Goal: Task Accomplishment & Management: Manage account settings

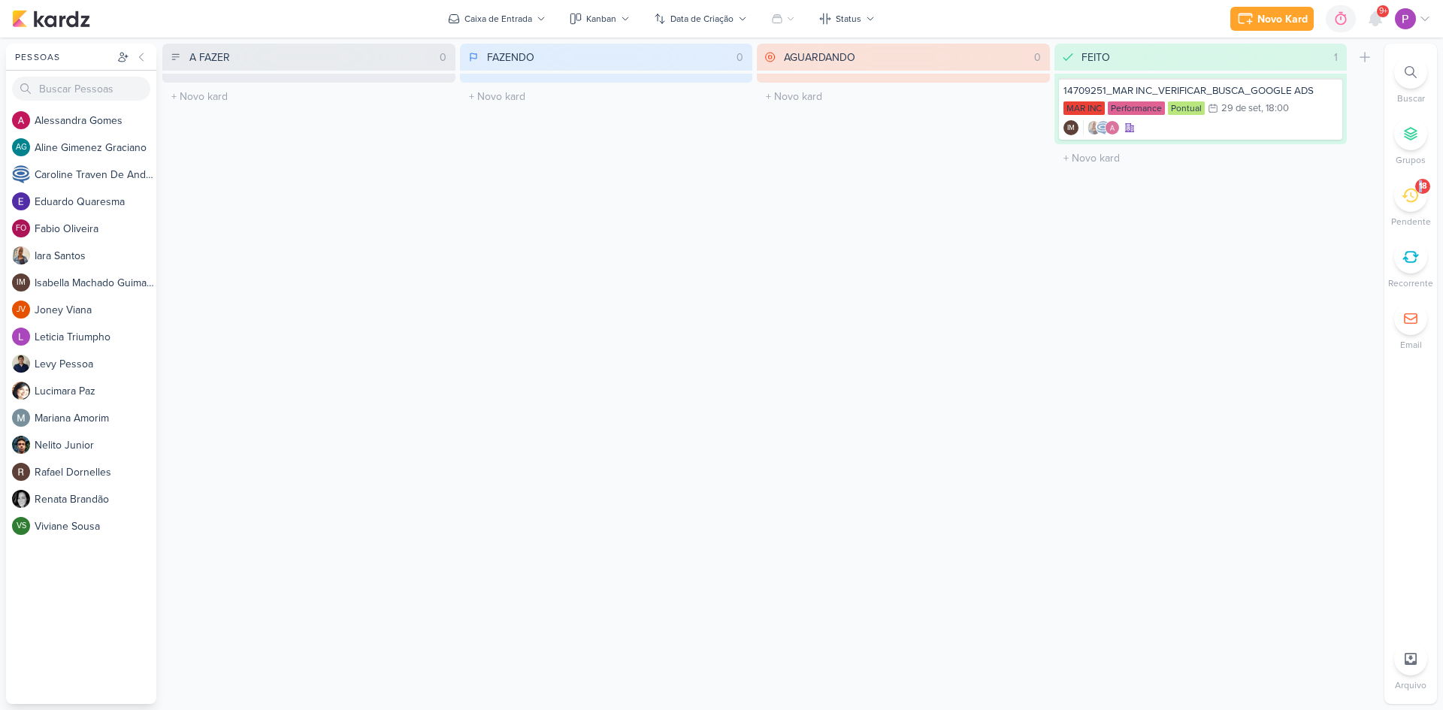
drag, startPoint x: 1421, startPoint y: 180, endPoint x: 1408, endPoint y: 200, distance: 24.0
click at [1409, 198] on div "18" at bounding box center [1410, 195] width 33 height 33
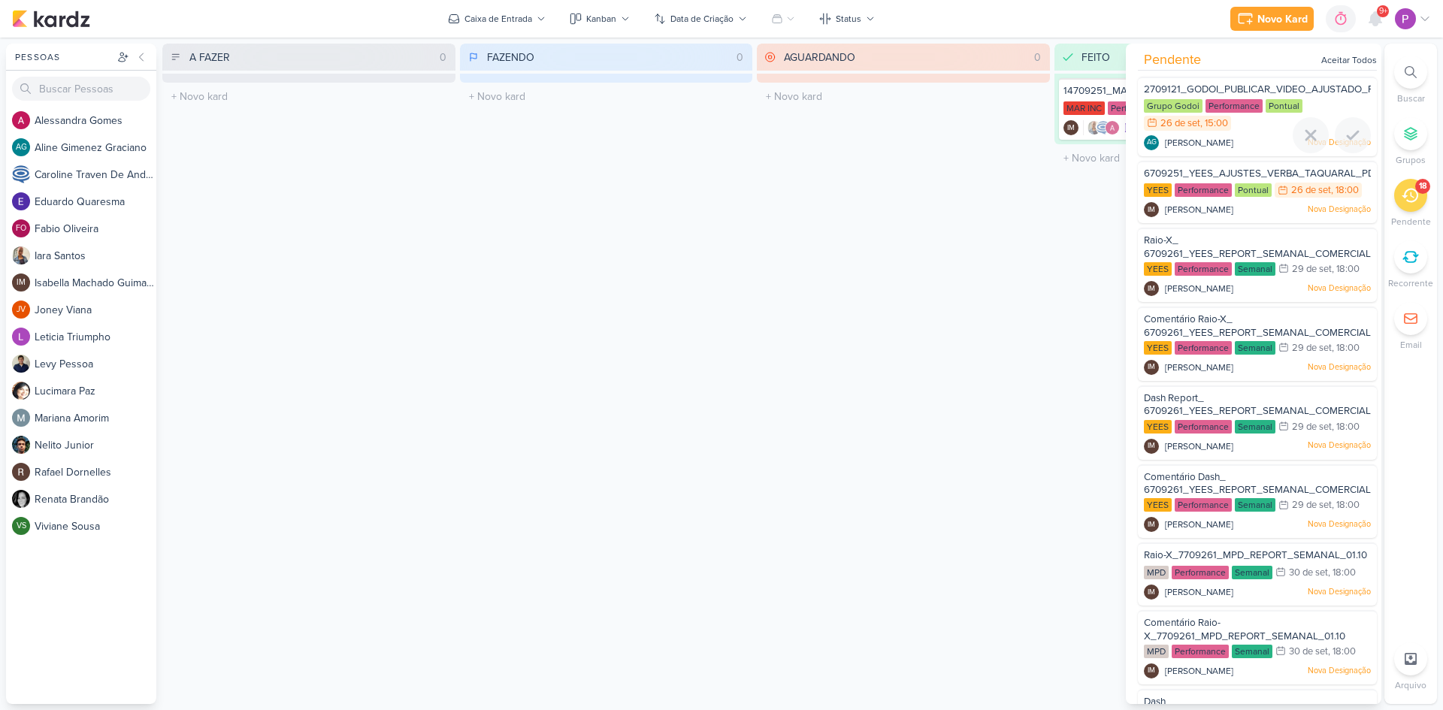
click at [1274, 143] on div "AG [PERSON_NAME] Nova Designação" at bounding box center [1257, 142] width 227 height 15
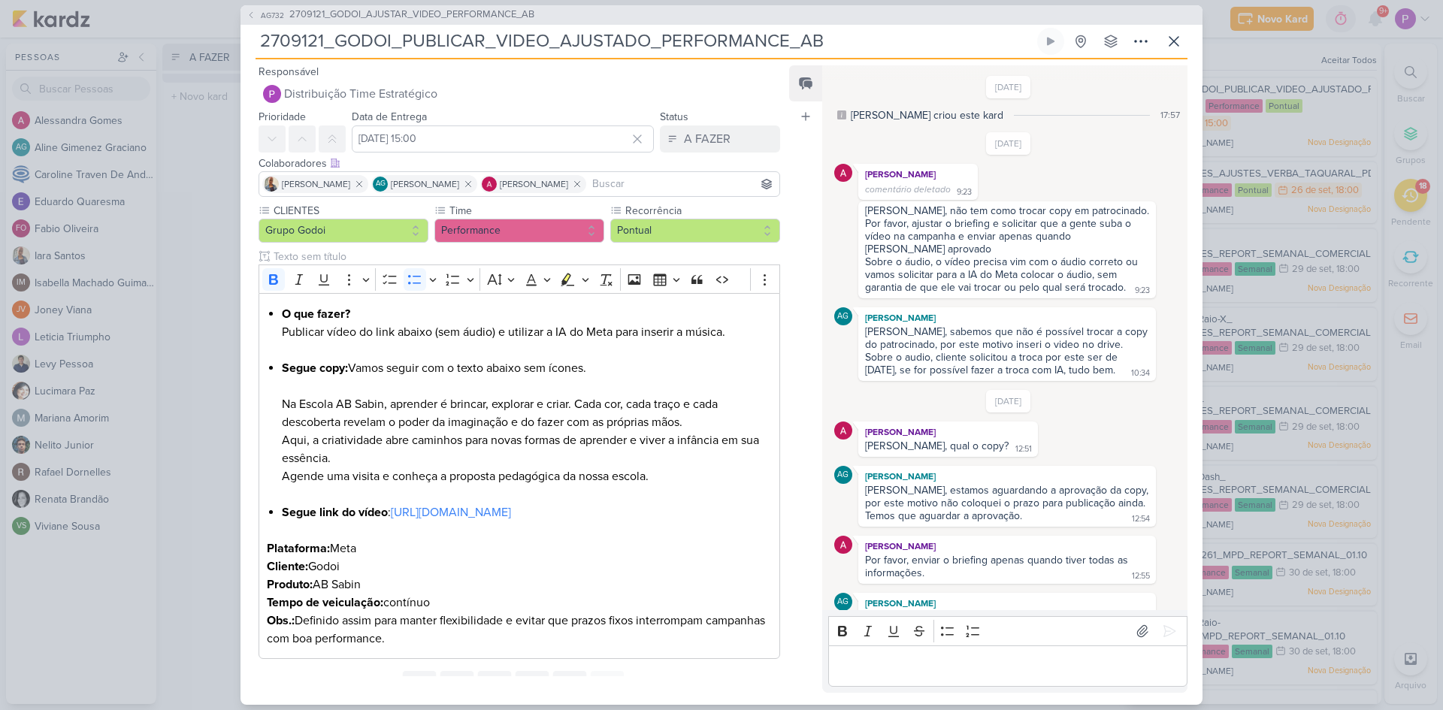
scroll to position [861, 0]
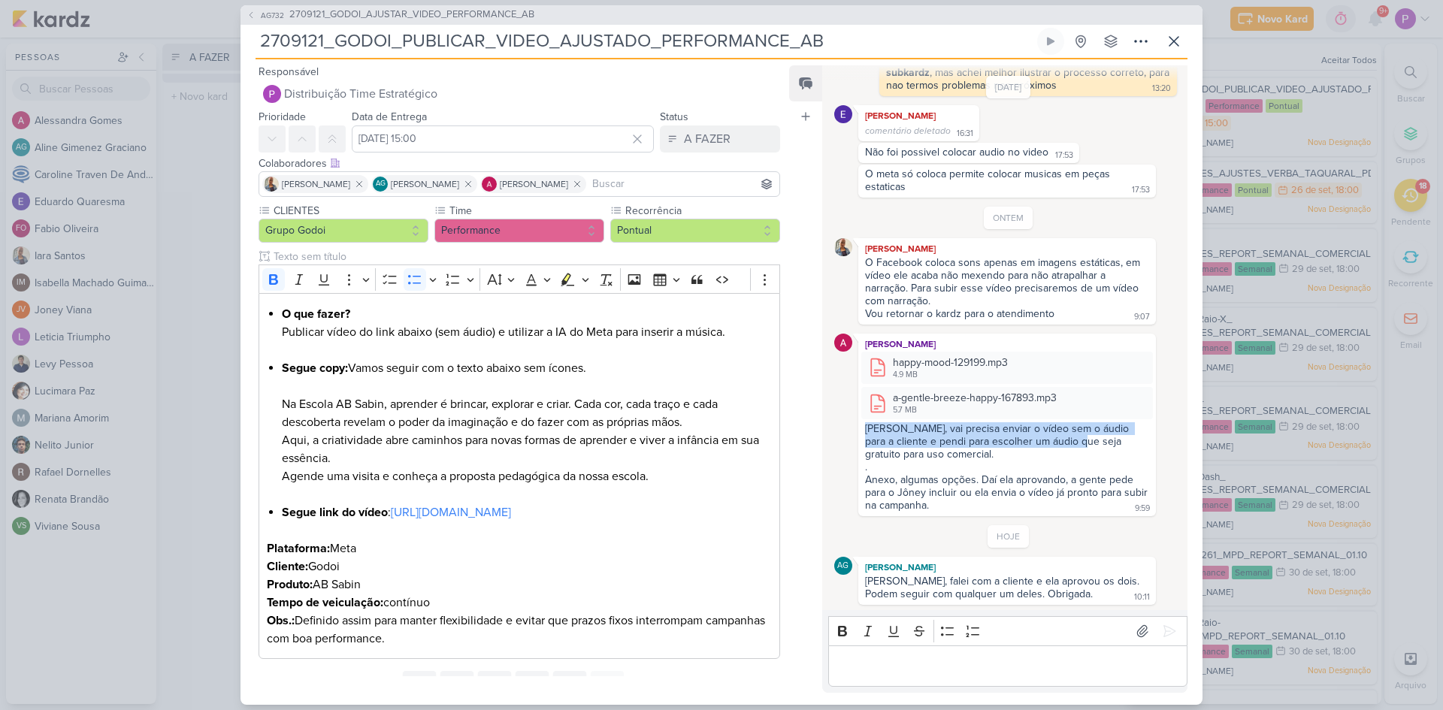
drag, startPoint x: 868, startPoint y: 428, endPoint x: 1057, endPoint y: 436, distance: 188.8
click at [1057, 436] on div "[PERSON_NAME], vai precisa enviar o vídeo sem o áudio para a cliente e pendi pa…" at bounding box center [1007, 441] width 284 height 38
click at [946, 452] on div "[PERSON_NAME], vai precisa enviar o vídeo sem o áudio para a cliente e pendi pa…" at bounding box center [1007, 441] width 284 height 38
drag, startPoint x: 913, startPoint y: 446, endPoint x: 1117, endPoint y: 440, distance: 203.8
click at [1119, 440] on div "[PERSON_NAME], vai precisa enviar o vídeo sem o áudio para a cliente e pendi pa…" at bounding box center [1007, 441] width 284 height 38
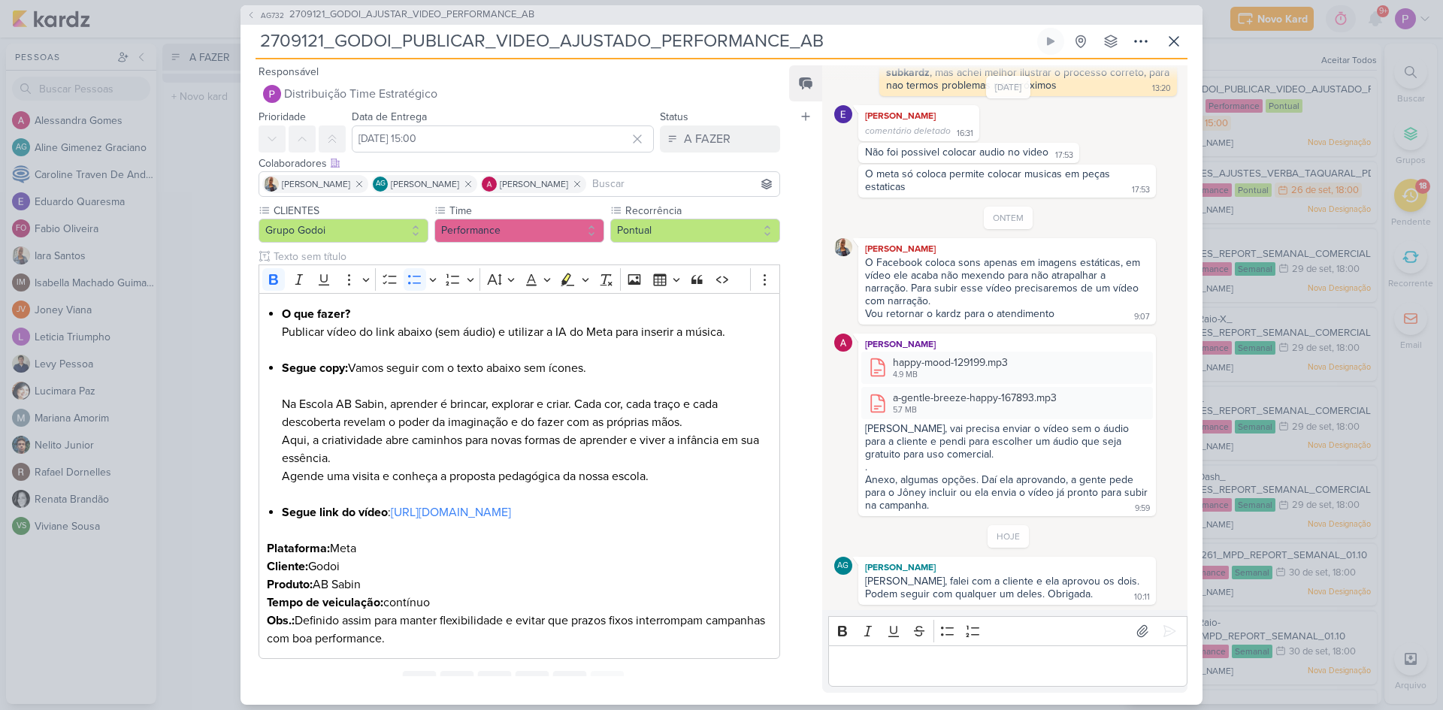
click at [918, 468] on div "." at bounding box center [1007, 467] width 284 height 13
drag, startPoint x: 873, startPoint y: 479, endPoint x: 1055, endPoint y: 470, distance: 182.9
click at [1055, 470] on span "[PERSON_NAME], vai precisa enviar o vídeo sem o áudio para a cliente e pendi pa…" at bounding box center [1008, 466] width 286 height 89
click at [903, 503] on div "Anexo, algumas opções. Daí ela aprovando, a gente pede para o Jôney incluir ou …" at bounding box center [1008, 493] width 286 height 38
drag, startPoint x: 892, startPoint y: 577, endPoint x: 1115, endPoint y: 590, distance: 222.8
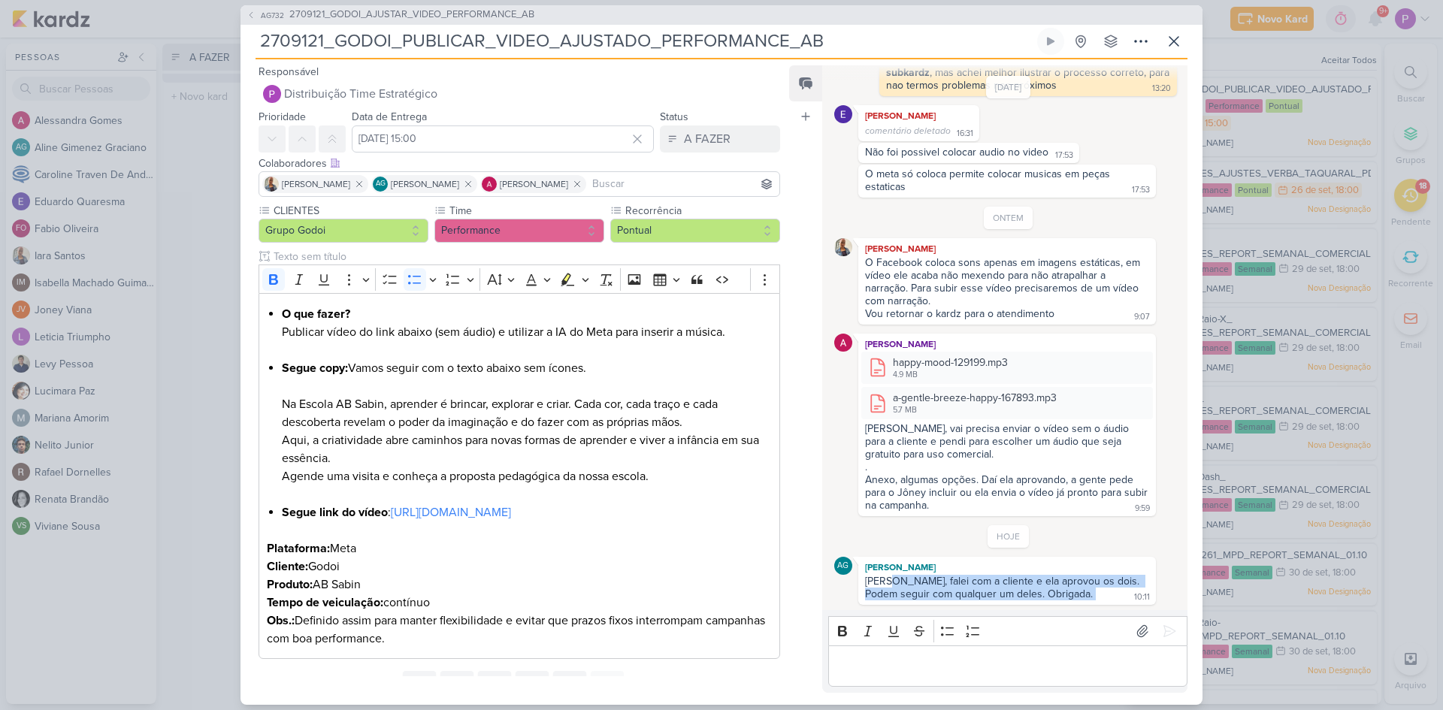
click at [1115, 590] on div "[PERSON_NAME], falei com a cliente e ela aprovou os dois. Podem seguir com qual…" at bounding box center [1007, 588] width 292 height 27
click at [935, 673] on p "Editor editing area: main" at bounding box center [1007, 666] width 343 height 18
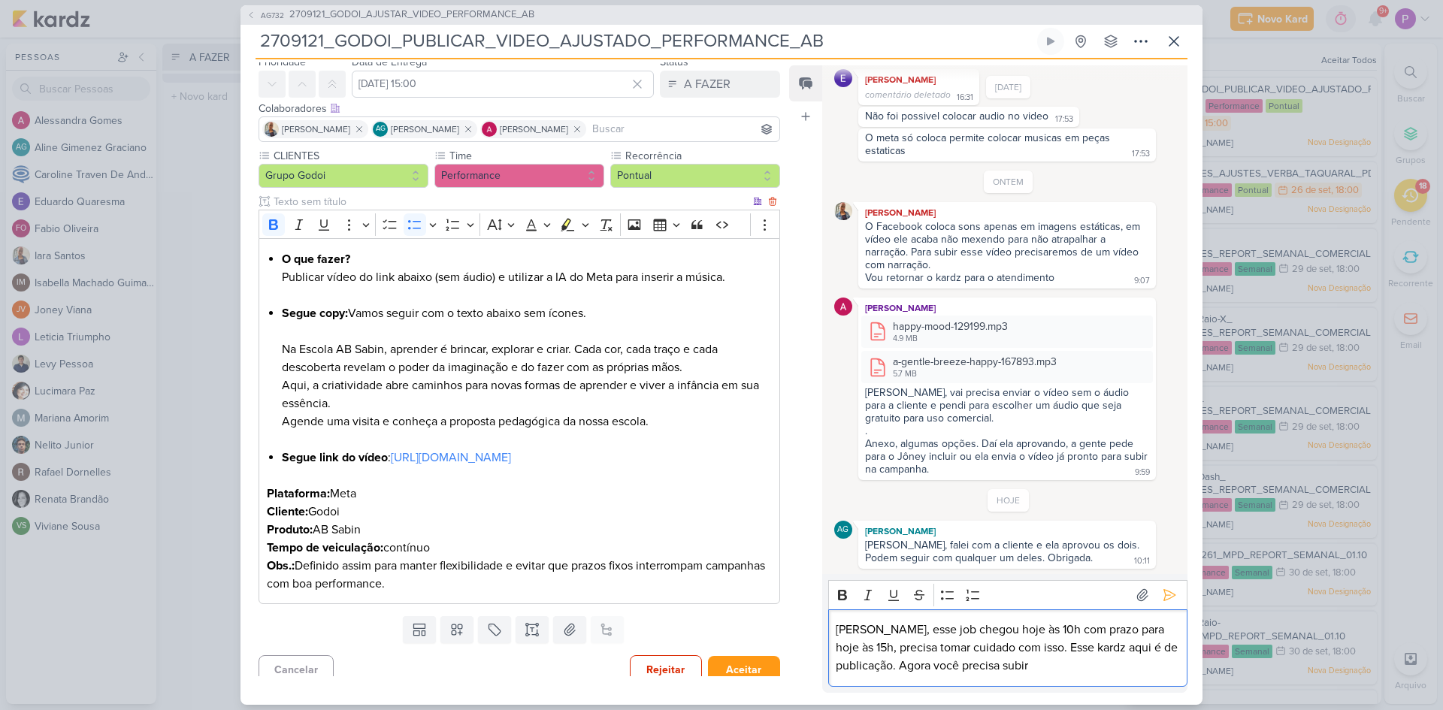
scroll to position [102, 0]
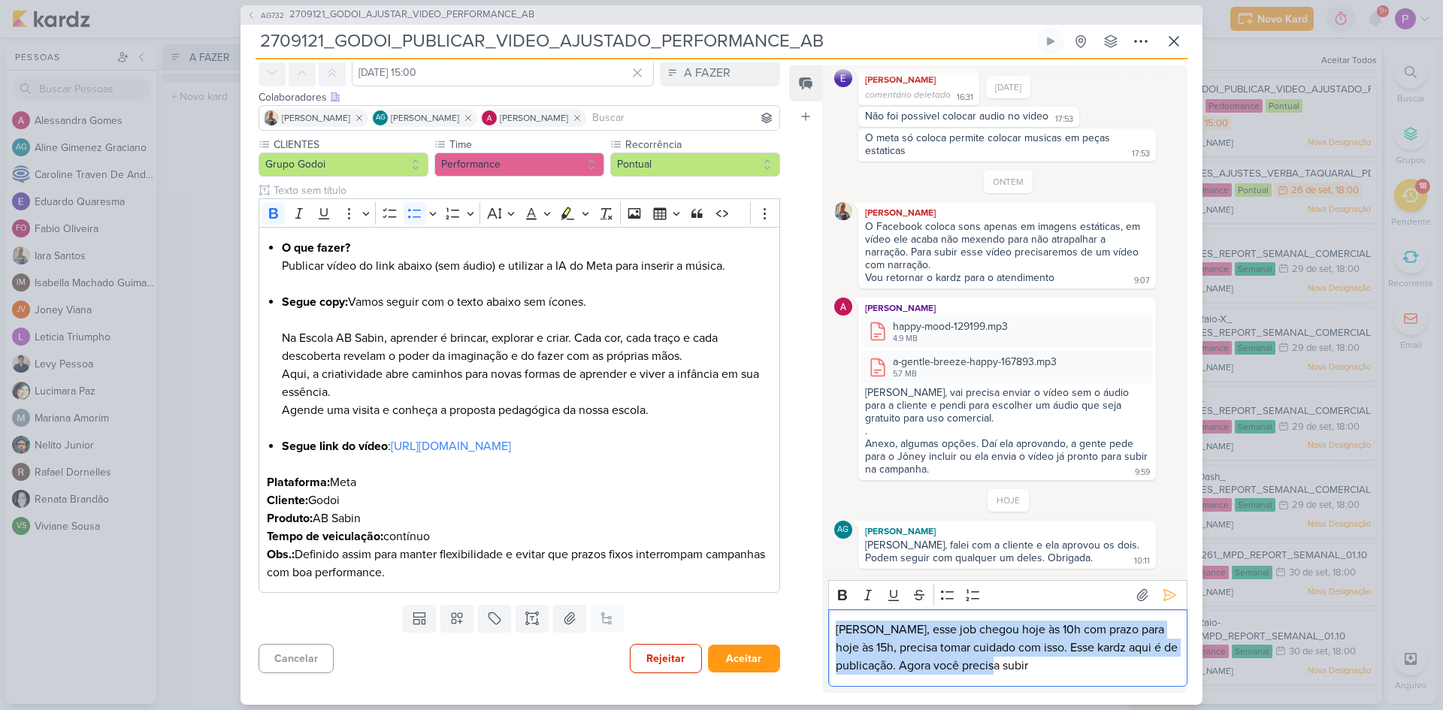
drag, startPoint x: 1046, startPoint y: 672, endPoint x: 800, endPoint y: 603, distance: 255.3
click at [800, 603] on div "Feed Atrelar email Solte o email para atrelar ao kard [DATE] [PERSON_NAME] crio…" at bounding box center [988, 379] width 398 height 628
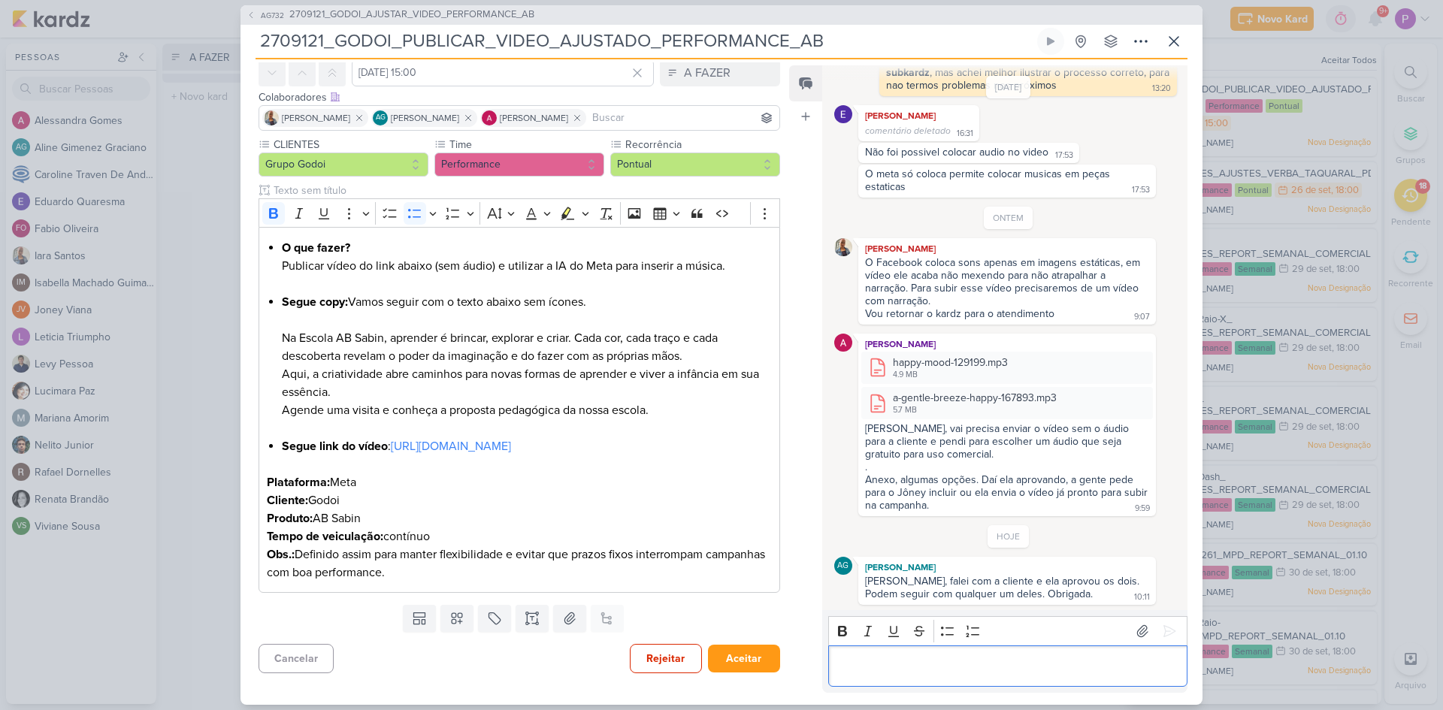
click at [417, 23] on div "AG732 2709121_GODOI_AJUSTAR_VIDEO_PERFORMANCE_AB" at bounding box center [722, 15] width 962 height 20
click at [416, 20] on span "2709121_GODOI_AJUSTAR_VIDEO_PERFORMANCE_AB" at bounding box center [411, 15] width 245 height 15
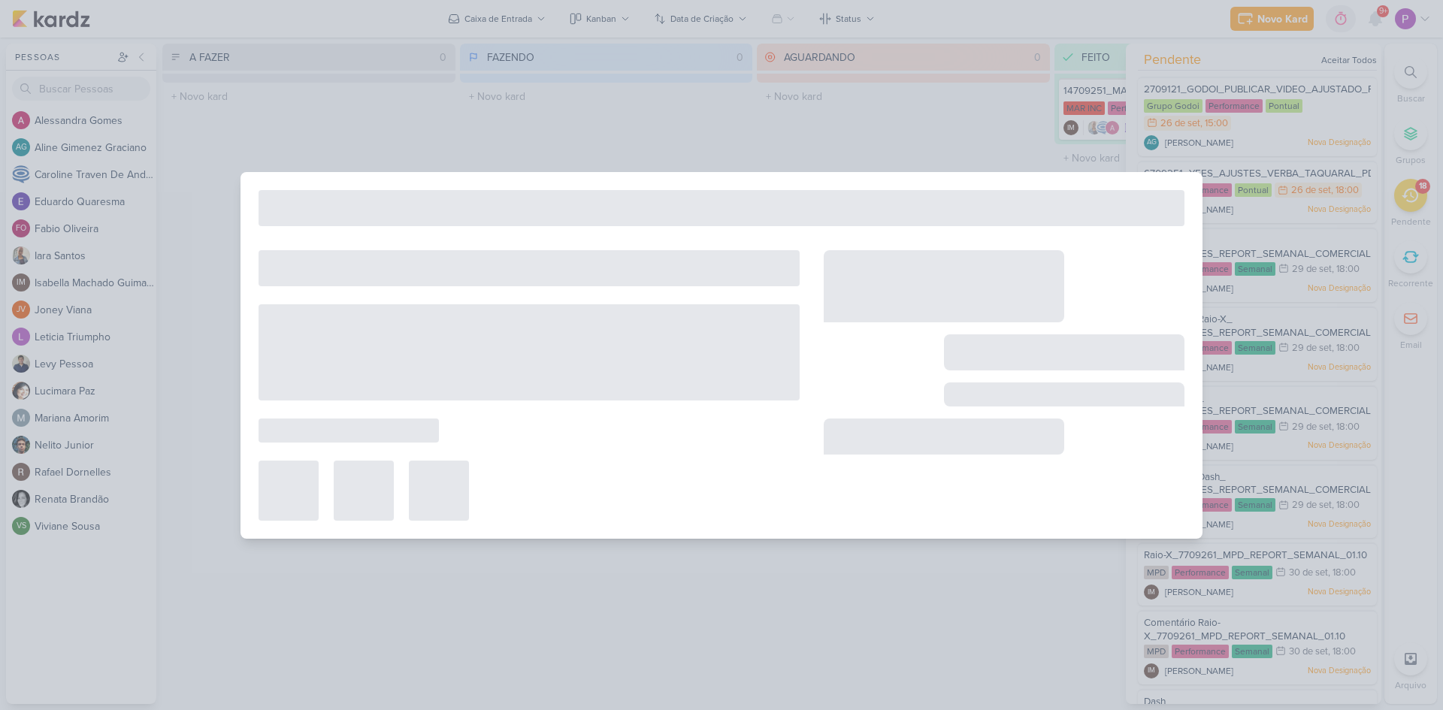
type input "2709121_GODOI_AJUSTAR_VIDEO_PERFORMANCE_AB"
type input "[DATE] 23:59"
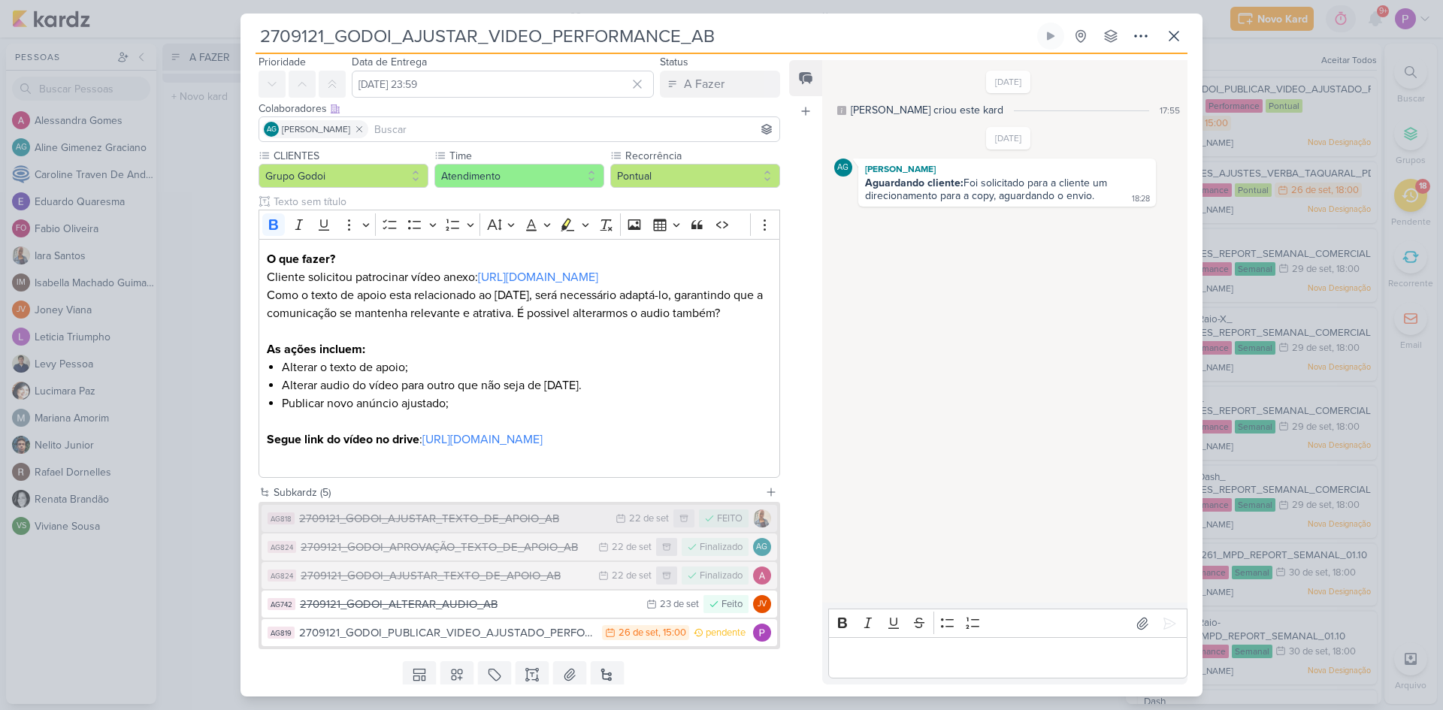
scroll to position [116, 0]
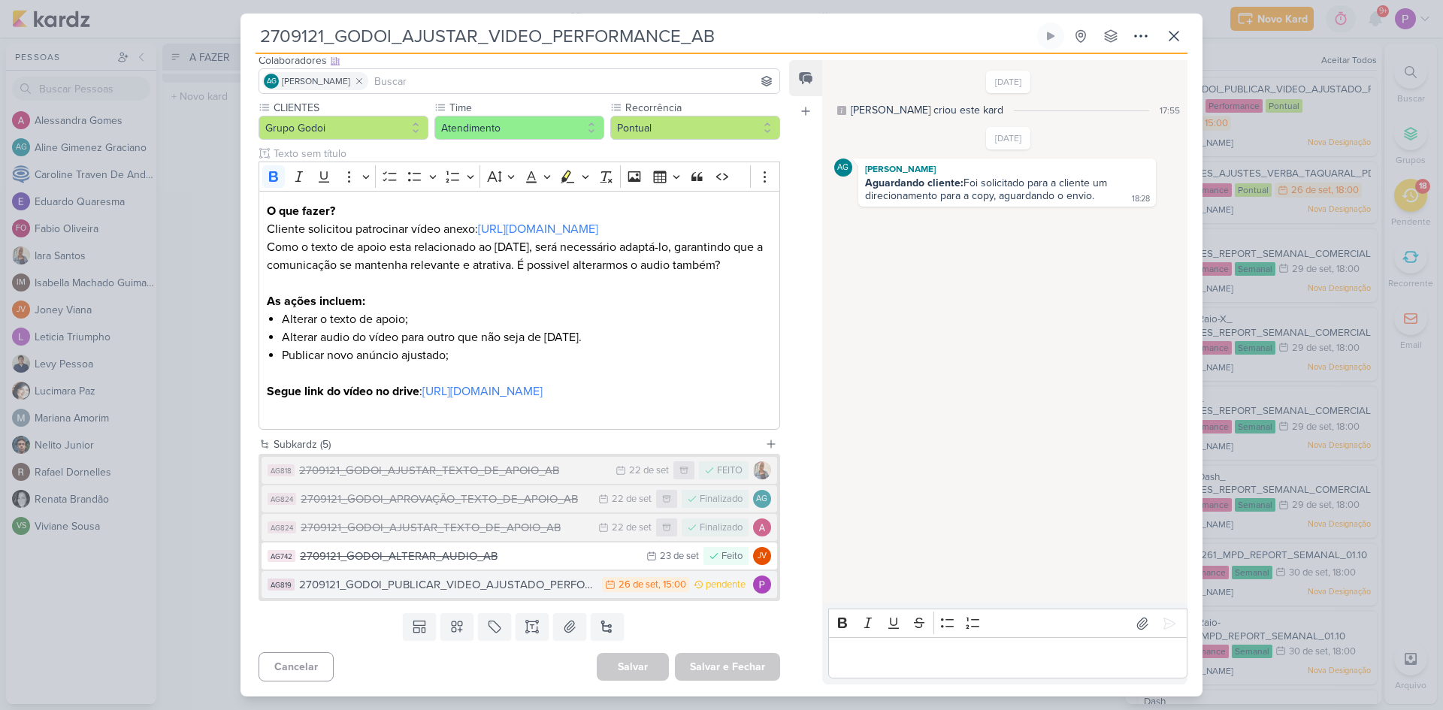
click at [513, 593] on div "2709121_GODOI_PUBLICAR_VIDEO_AJUSTADO_PERFORMANCE_AB" at bounding box center [446, 584] width 295 height 17
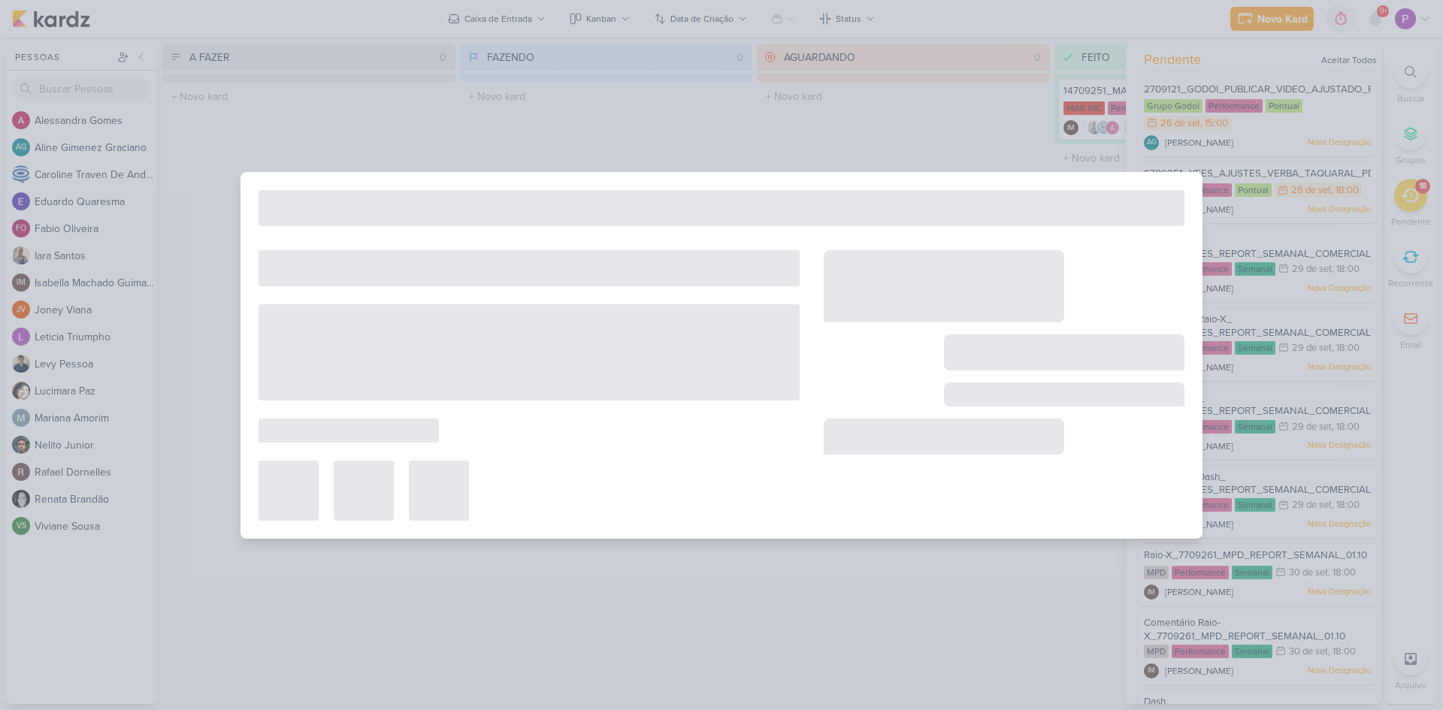
type input "2709121_GODOI_PUBLICAR_VIDEO_AJUSTADO_PERFORMANCE_AB"
type input "[DATE] 15:00"
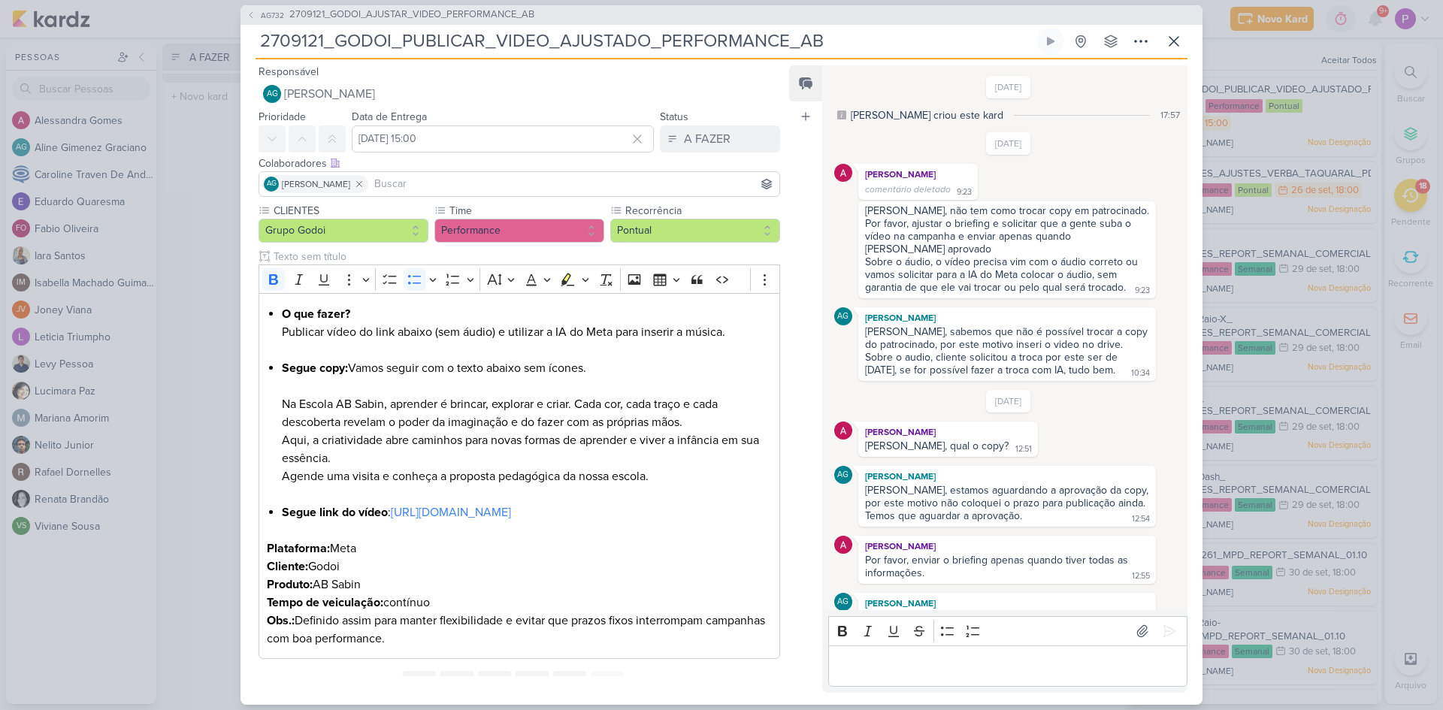
scroll to position [861, 0]
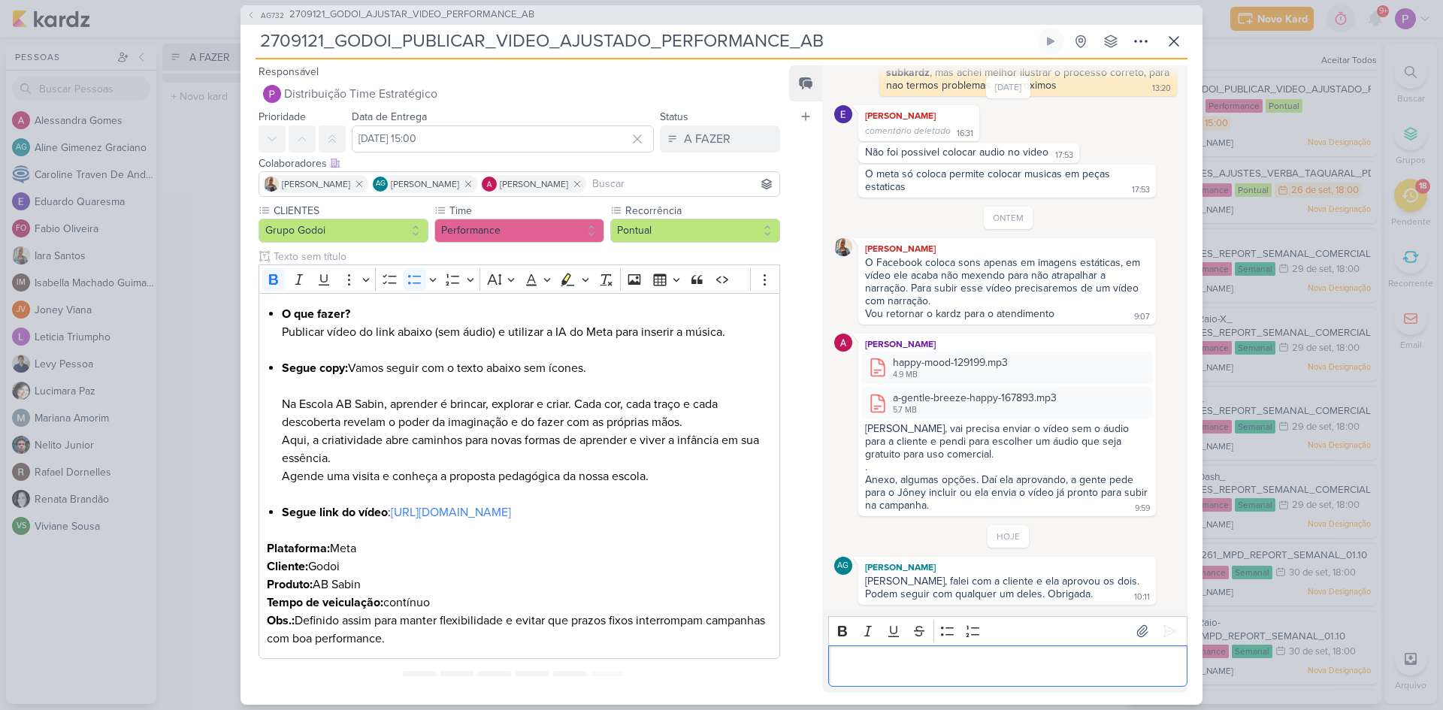
click at [973, 664] on p "Editor editing area: main" at bounding box center [1007, 666] width 343 height 18
click at [967, 661] on p "Editor editing area: main" at bounding box center [1007, 666] width 343 height 18
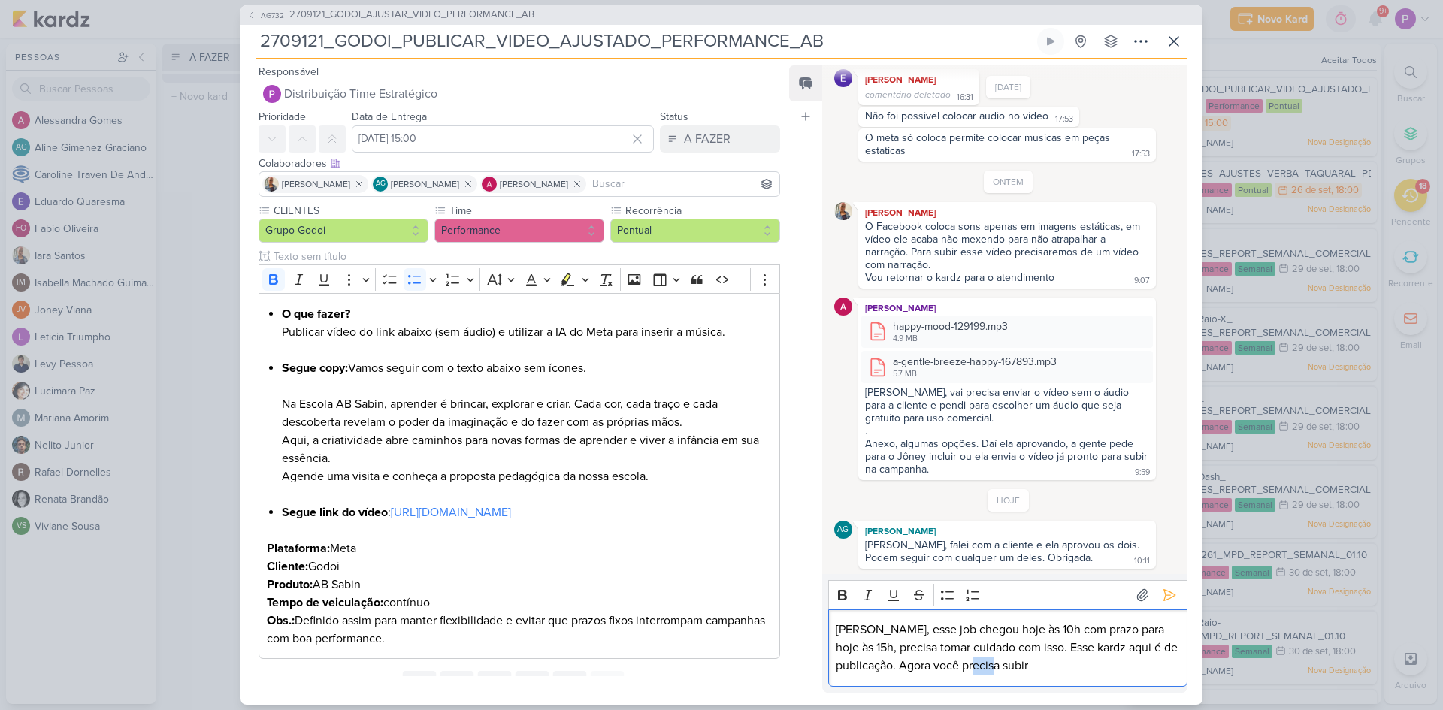
drag, startPoint x: 1014, startPoint y: 667, endPoint x: 1082, endPoint y: 658, distance: 69.0
click at [1082, 659] on p "[PERSON_NAME], esse job chegou hoje às 10h com prazo para hoje às 15h, precisa …" at bounding box center [1007, 648] width 343 height 54
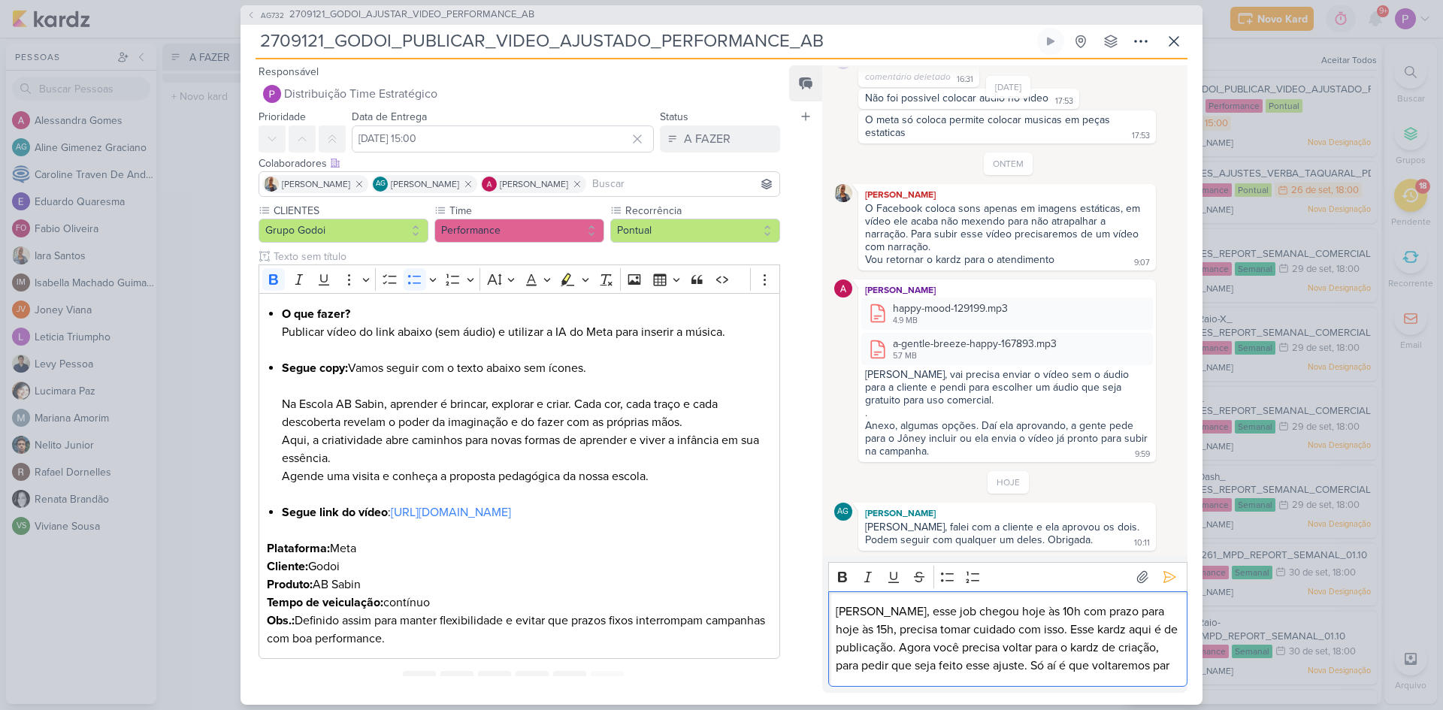
scroll to position [934, 0]
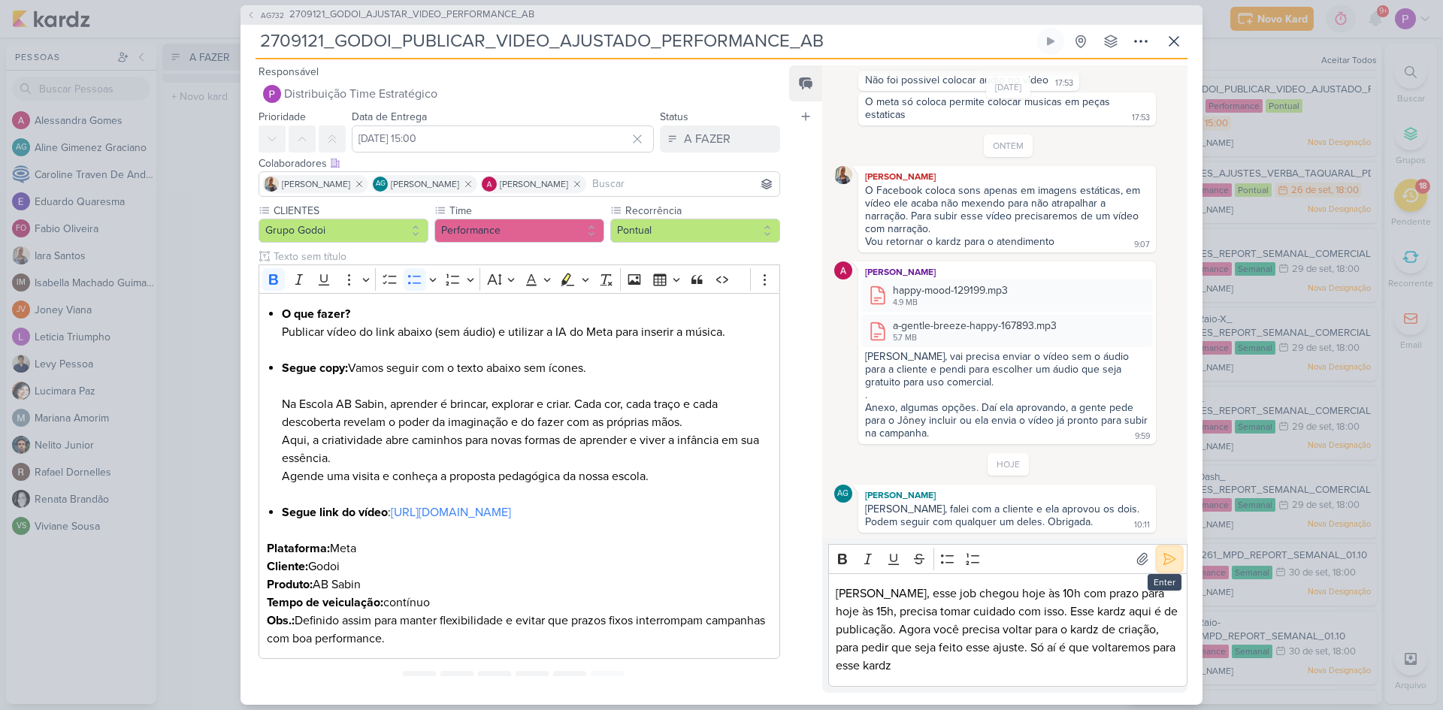
click at [1170, 568] on button at bounding box center [1170, 559] width 24 height 24
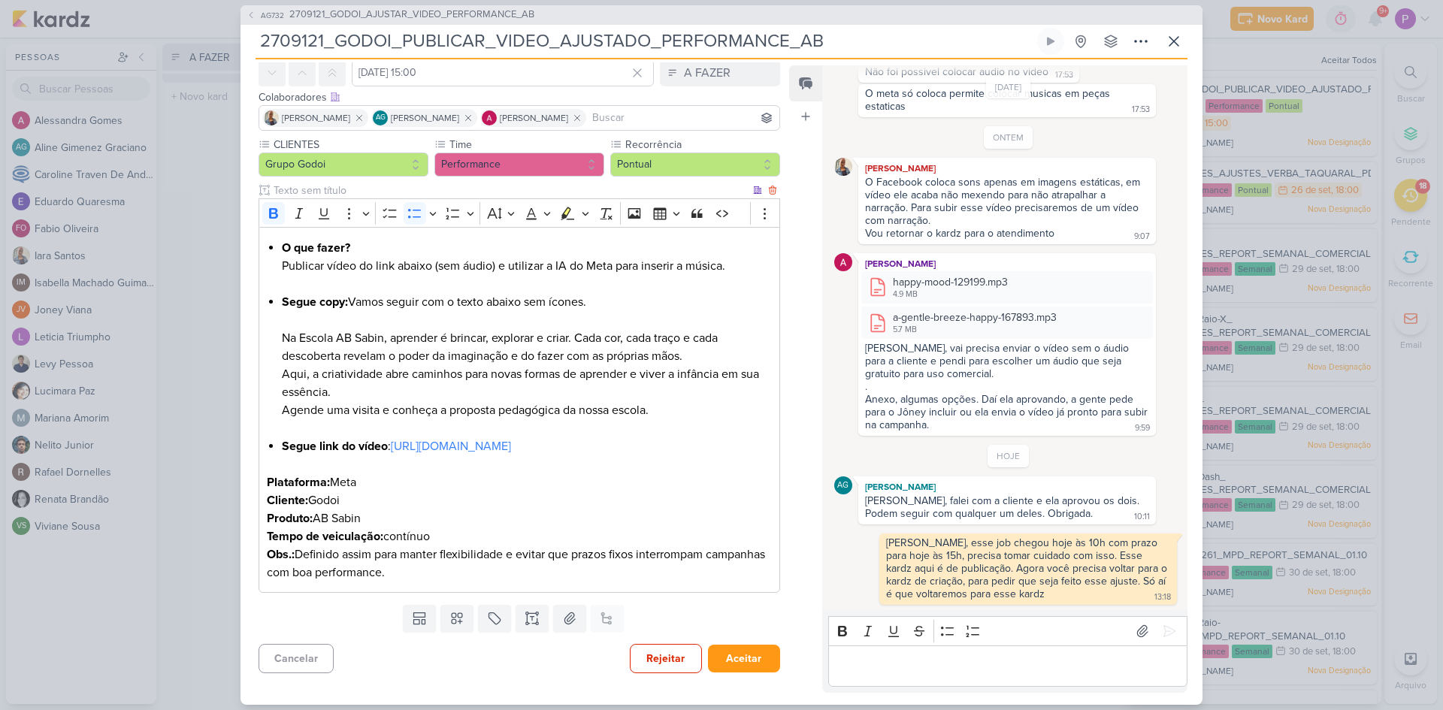
scroll to position [102, 0]
click at [672, 646] on button "Rejeitar" at bounding box center [666, 658] width 72 height 29
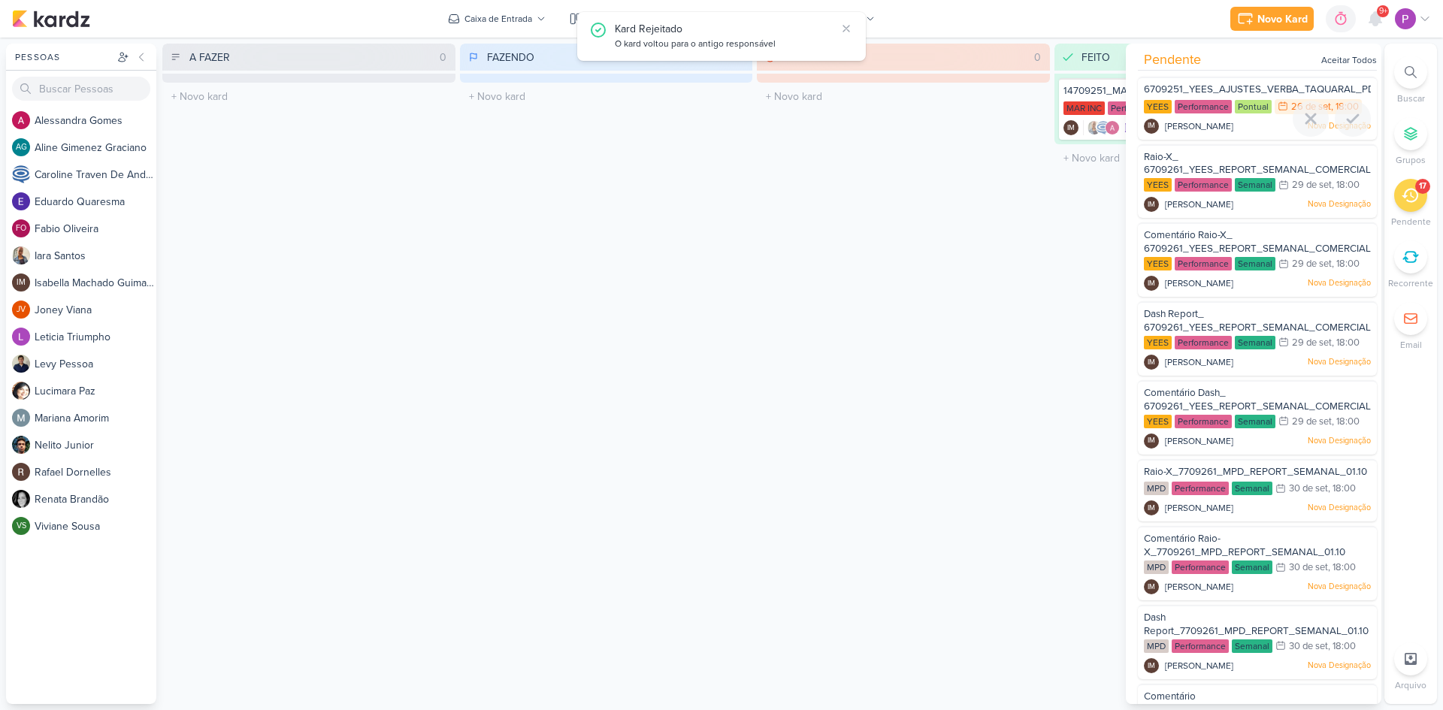
click at [1194, 127] on span "[PERSON_NAME]" at bounding box center [1199, 127] width 68 height 14
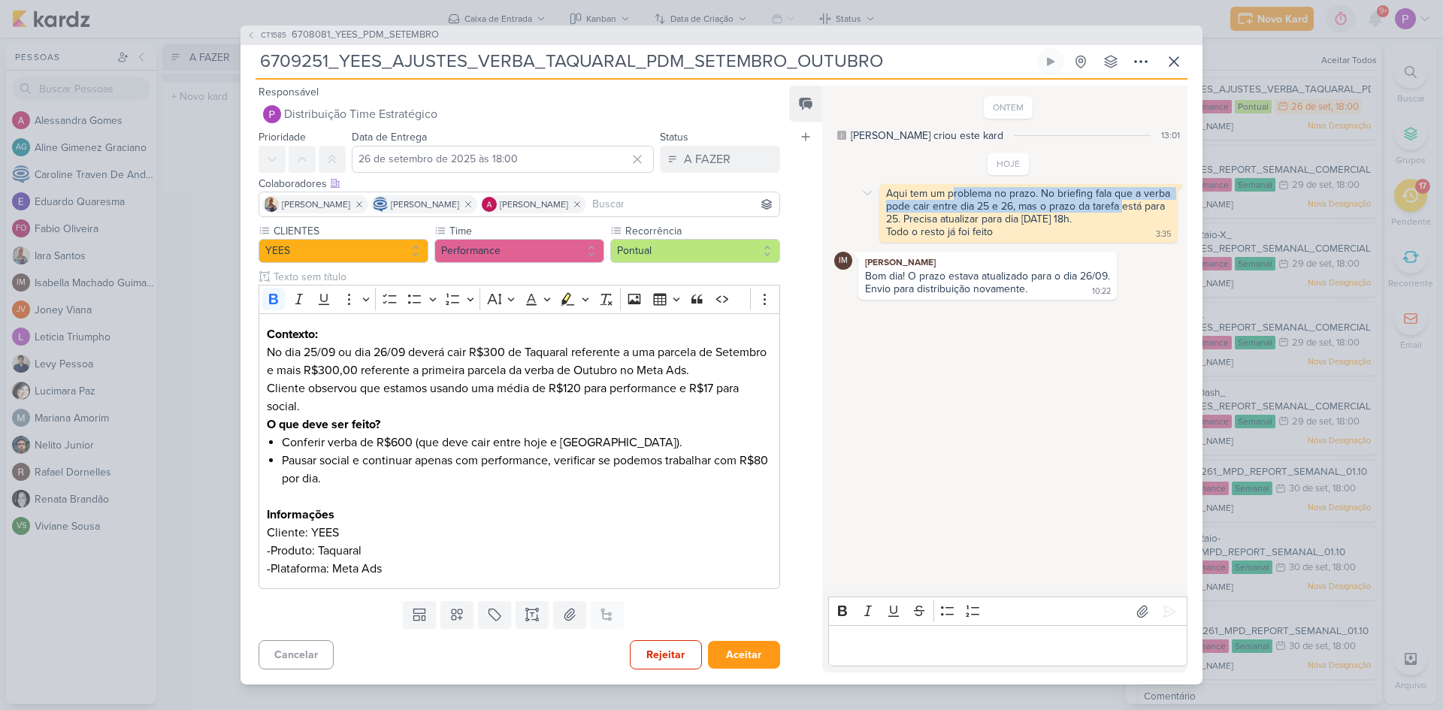
drag, startPoint x: 951, startPoint y: 195, endPoint x: 1153, endPoint y: 211, distance: 202.8
click at [1153, 211] on div "Aqui tem um problema no prazo. No briefing fala que a verba pode cair entre dia…" at bounding box center [1028, 206] width 284 height 38
click at [1043, 228] on div "Aqui tem um problema no prazo. No briefing fala que a verba pode cair entre dia…" at bounding box center [1028, 213] width 292 height 53
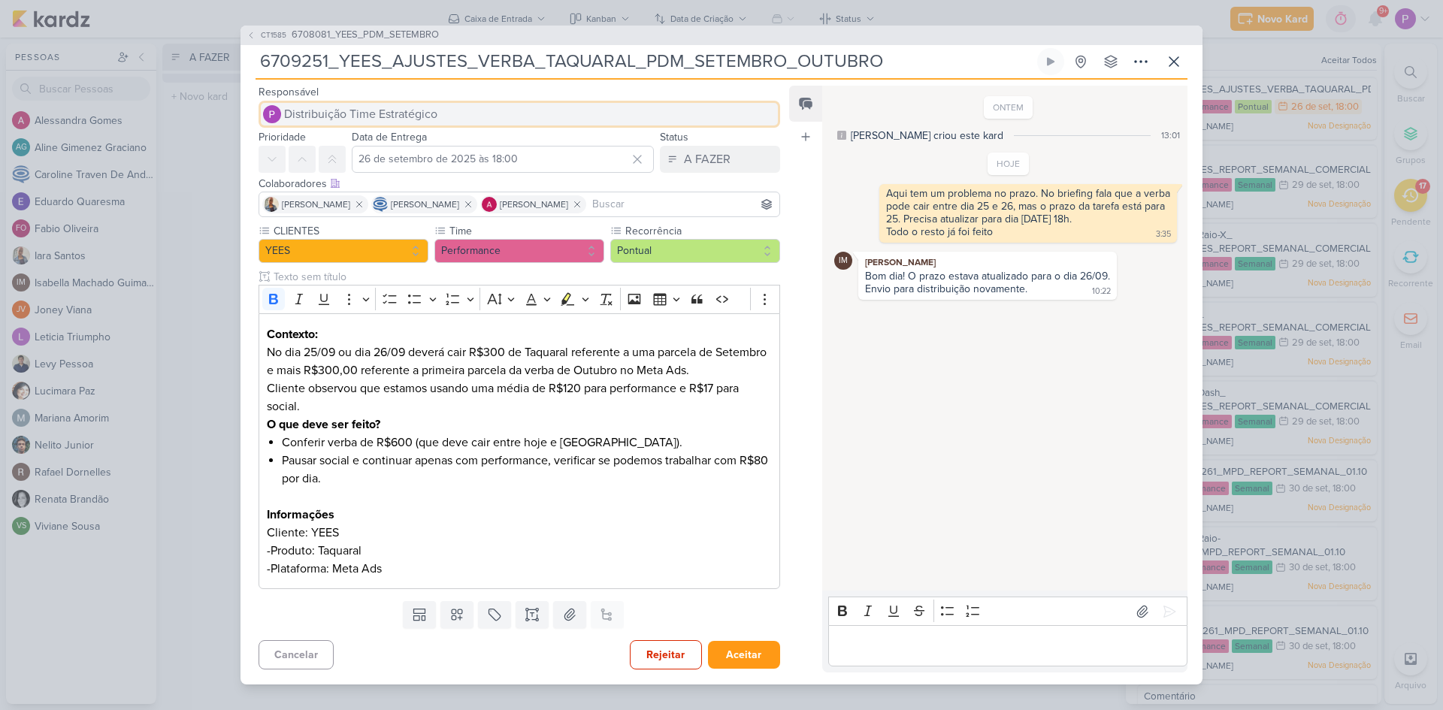
click at [360, 114] on span "Distribuição Time Estratégico" at bounding box center [360, 114] width 153 height 18
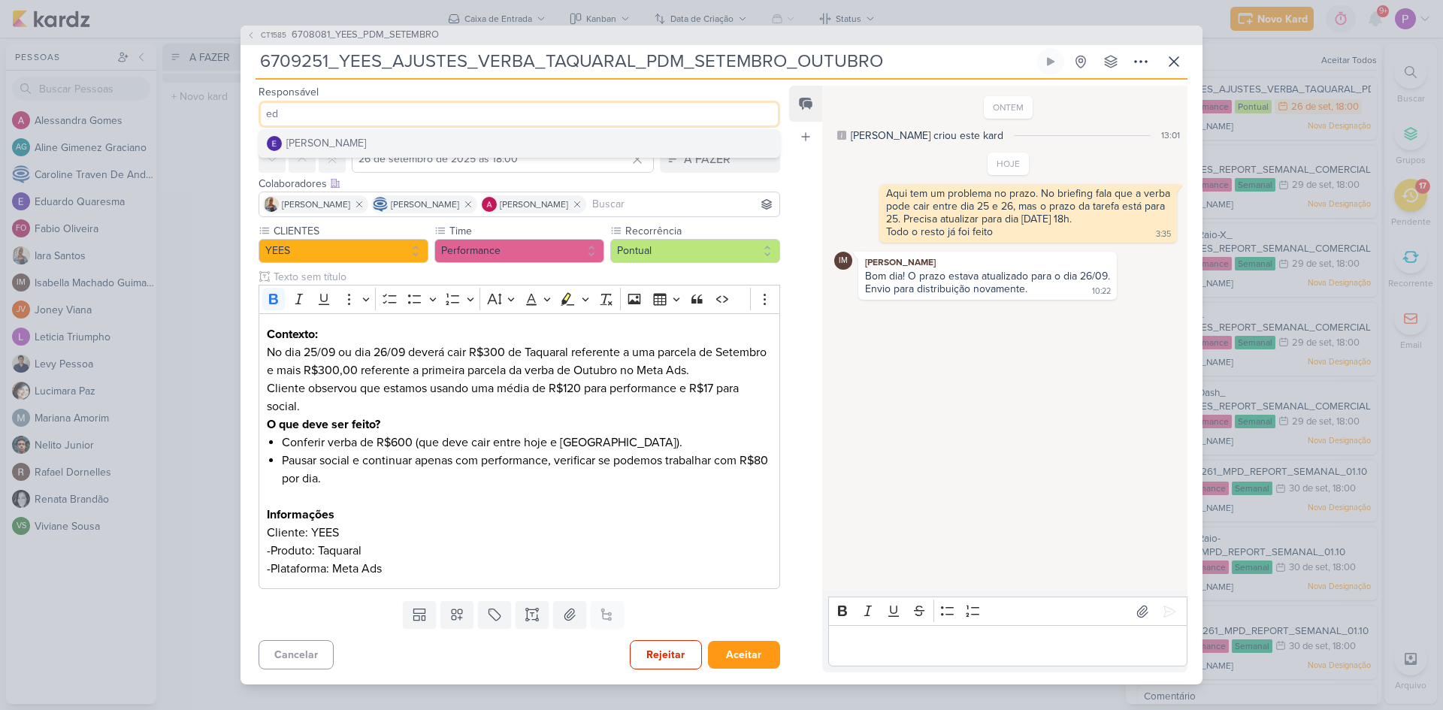
type input "ed"
click at [353, 141] on div "[PERSON_NAME]" at bounding box center [326, 143] width 80 height 16
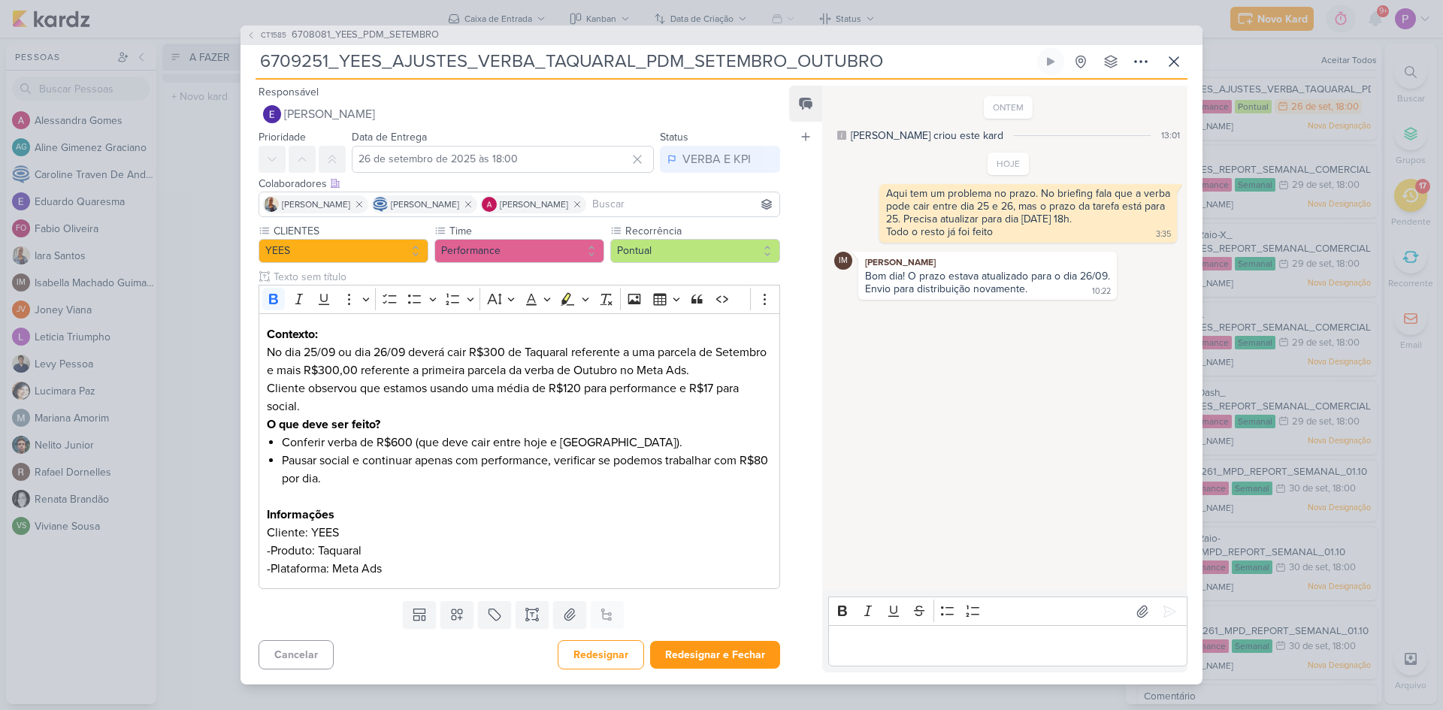
click at [906, 652] on p "Editor editing area: main" at bounding box center [1007, 646] width 343 height 18
click at [1162, 608] on icon at bounding box center [1169, 611] width 15 height 15
click at [707, 661] on button "Redesignar e Fechar" at bounding box center [715, 655] width 130 height 28
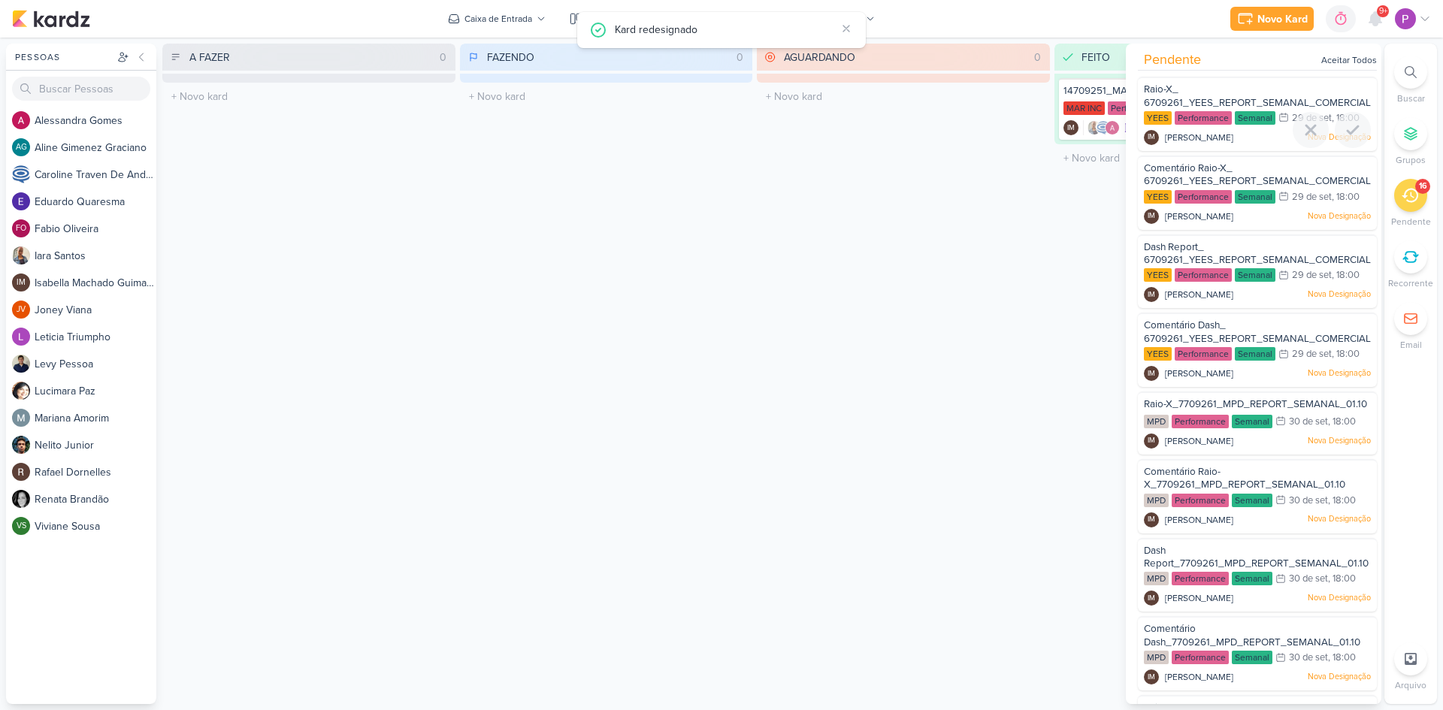
click at [1227, 98] on span "Raio-X_ 6709261_YEES_REPORT_SEMANAL_COMERCIAL_30.09" at bounding box center [1273, 96] width 259 height 26
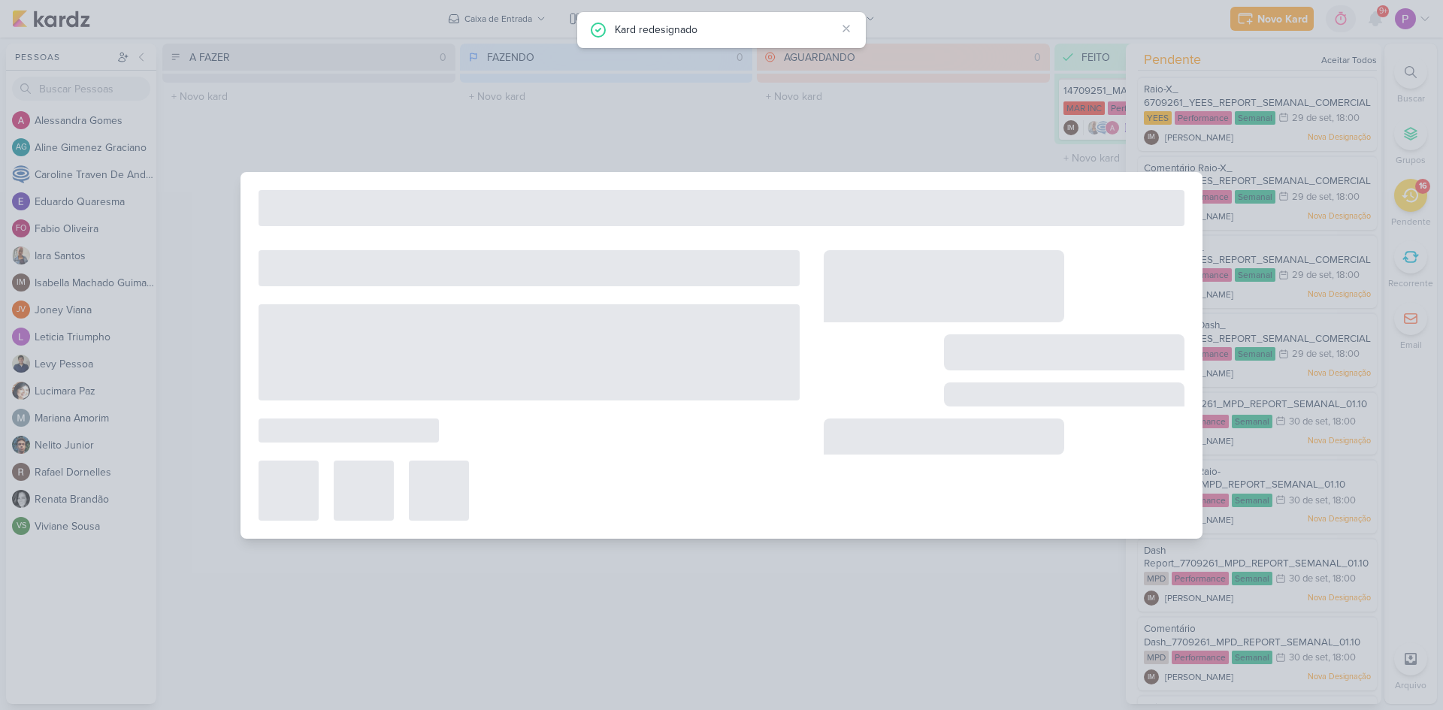
type input "Raio-X_ 6709261_YEES_REPORT_SEMANAL_COMERCIAL_30.09"
type input "29 de setembro de 2025 às 18:00"
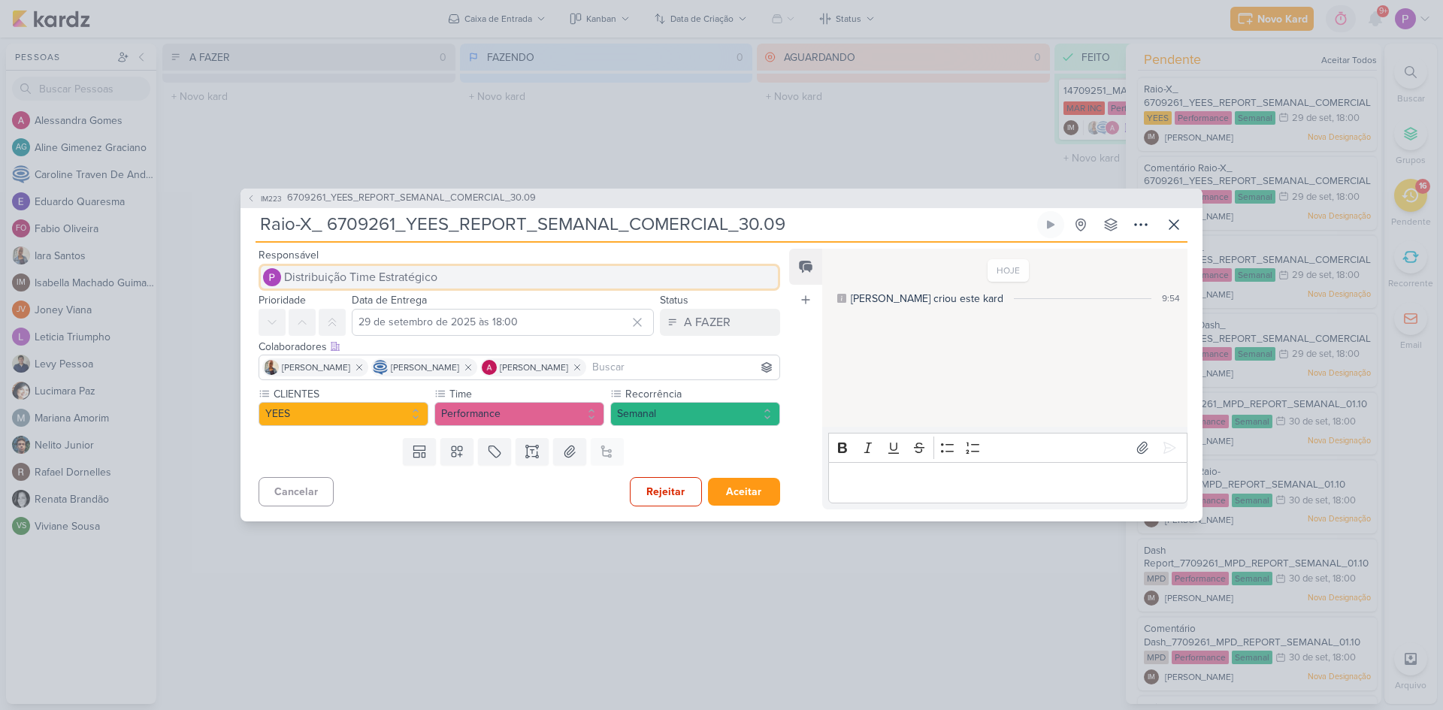
click at [411, 277] on span "Distribuição Time Estratégico" at bounding box center [360, 277] width 153 height 18
click at [411, 277] on input at bounding box center [520, 277] width 522 height 27
type input "aless"
drag, startPoint x: 314, startPoint y: 280, endPoint x: 241, endPoint y: 279, distance: 72.9
click at [241, 279] on div "Responsável Distribuição Time Estratégico aless [PERSON_NAME]" at bounding box center [514, 268] width 546 height 45
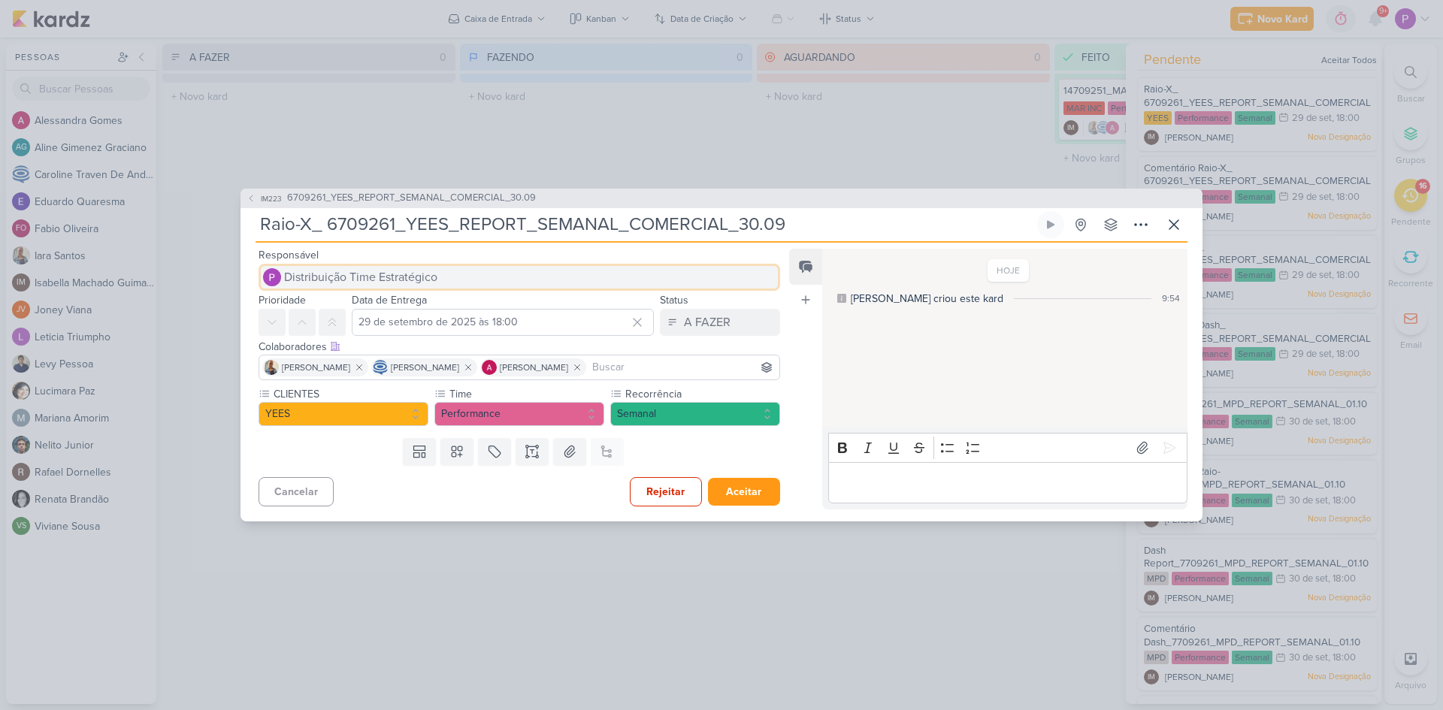
click at [294, 280] on span "Distribuição Time Estratégico" at bounding box center [360, 277] width 153 height 18
click at [767, 313] on button "[PERSON_NAME]" at bounding box center [519, 306] width 520 height 27
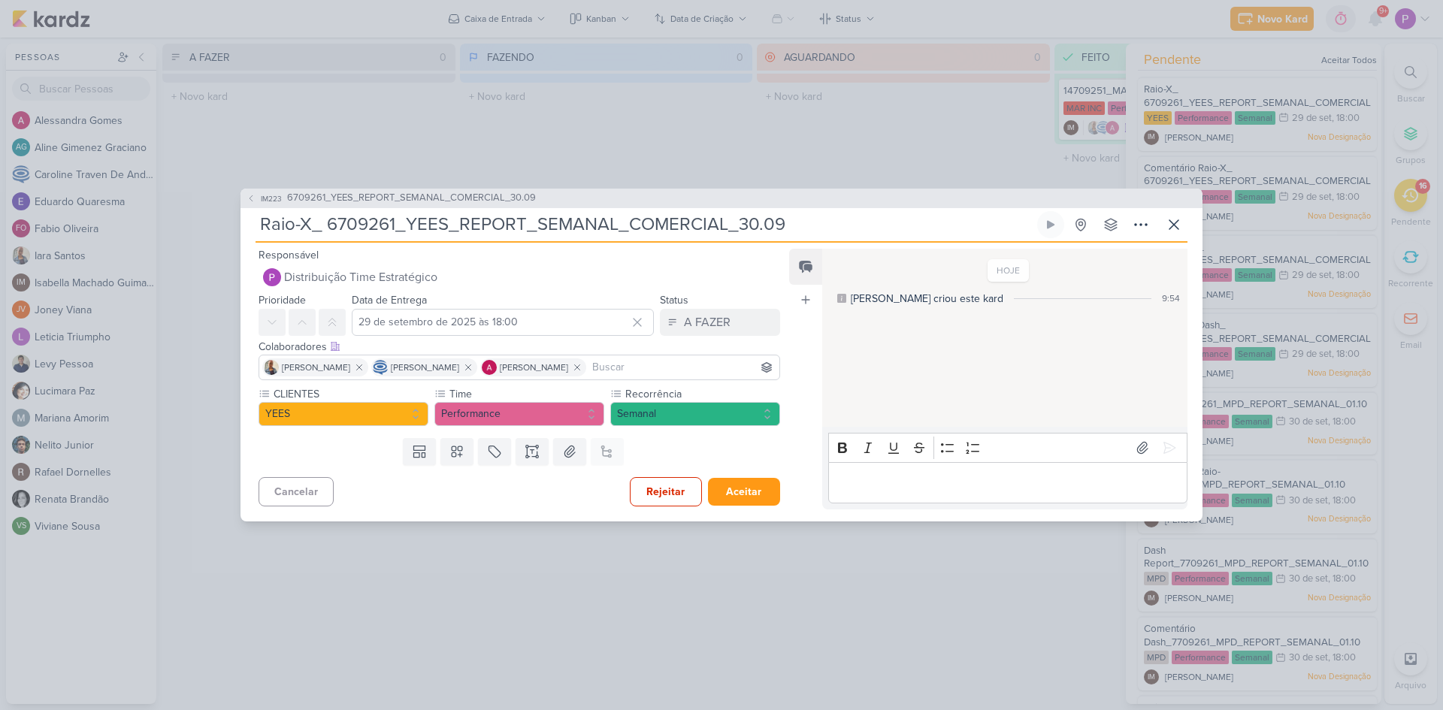
click at [469, 291] on div "Data de Entrega [DATE] 18:00 [DATE] Dom Seg Ter Qua Qui Sex Sáb 00 01 02 03 04 …" at bounding box center [503, 313] width 302 height 45
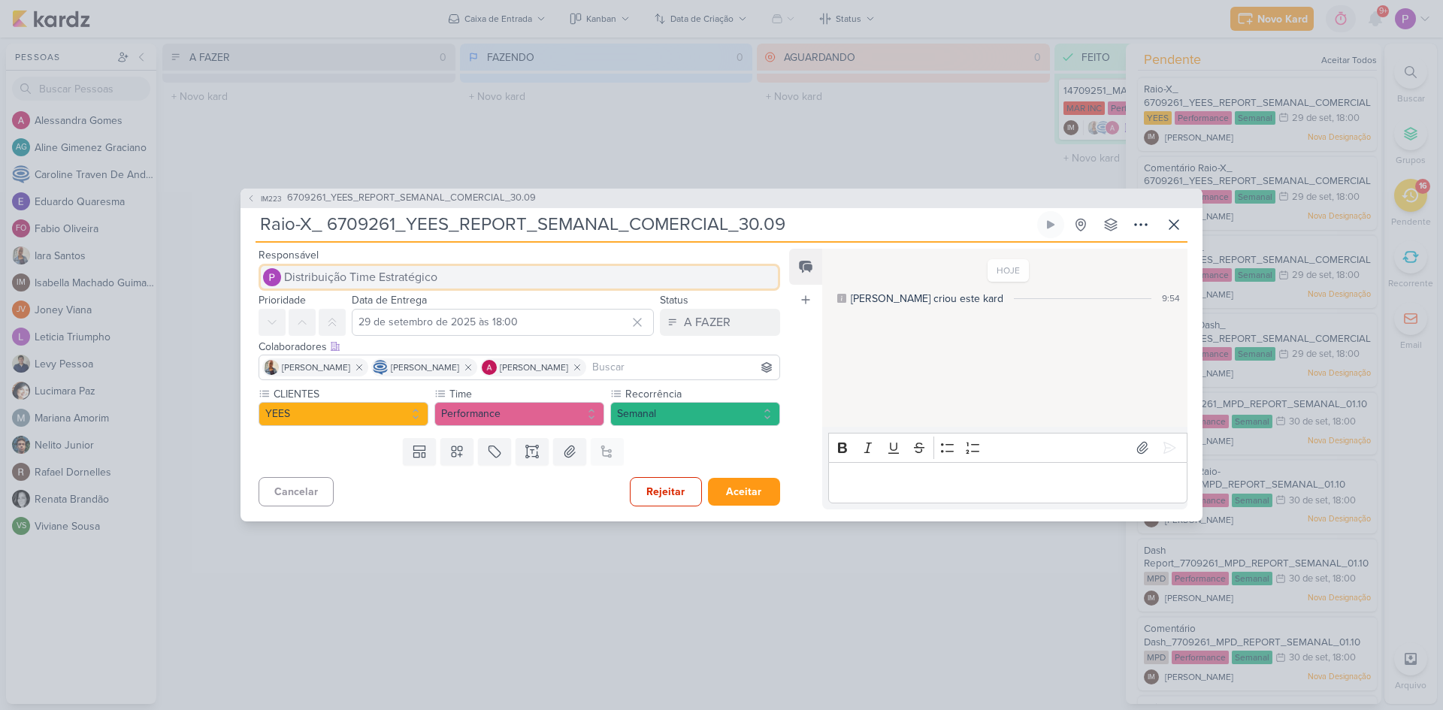
click at [468, 286] on button "Distribuição Time Estratégico" at bounding box center [520, 277] width 522 height 27
type input "ale"
click at [803, 413] on div "Feed Atrelar email Solte o email para atrelar ao kard" at bounding box center [805, 379] width 33 height 261
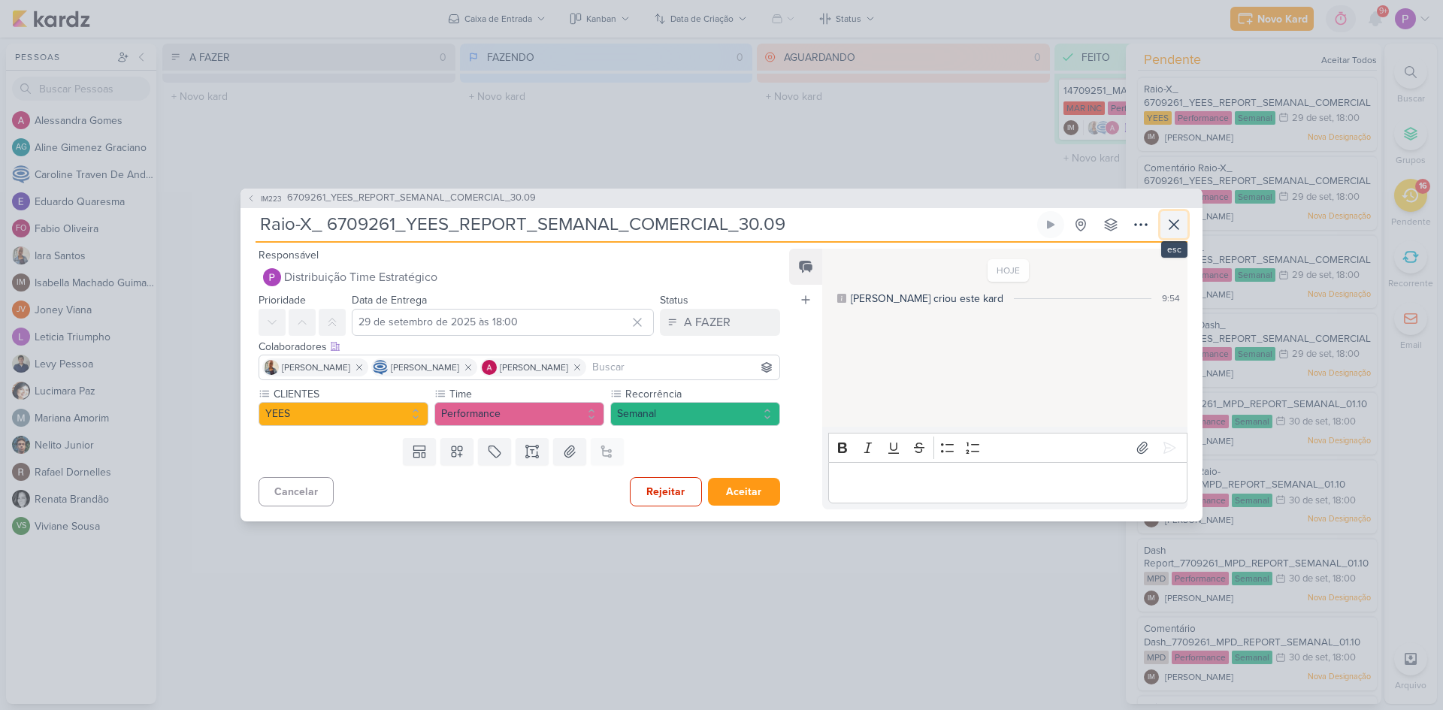
click at [1170, 228] on icon at bounding box center [1174, 224] width 9 height 9
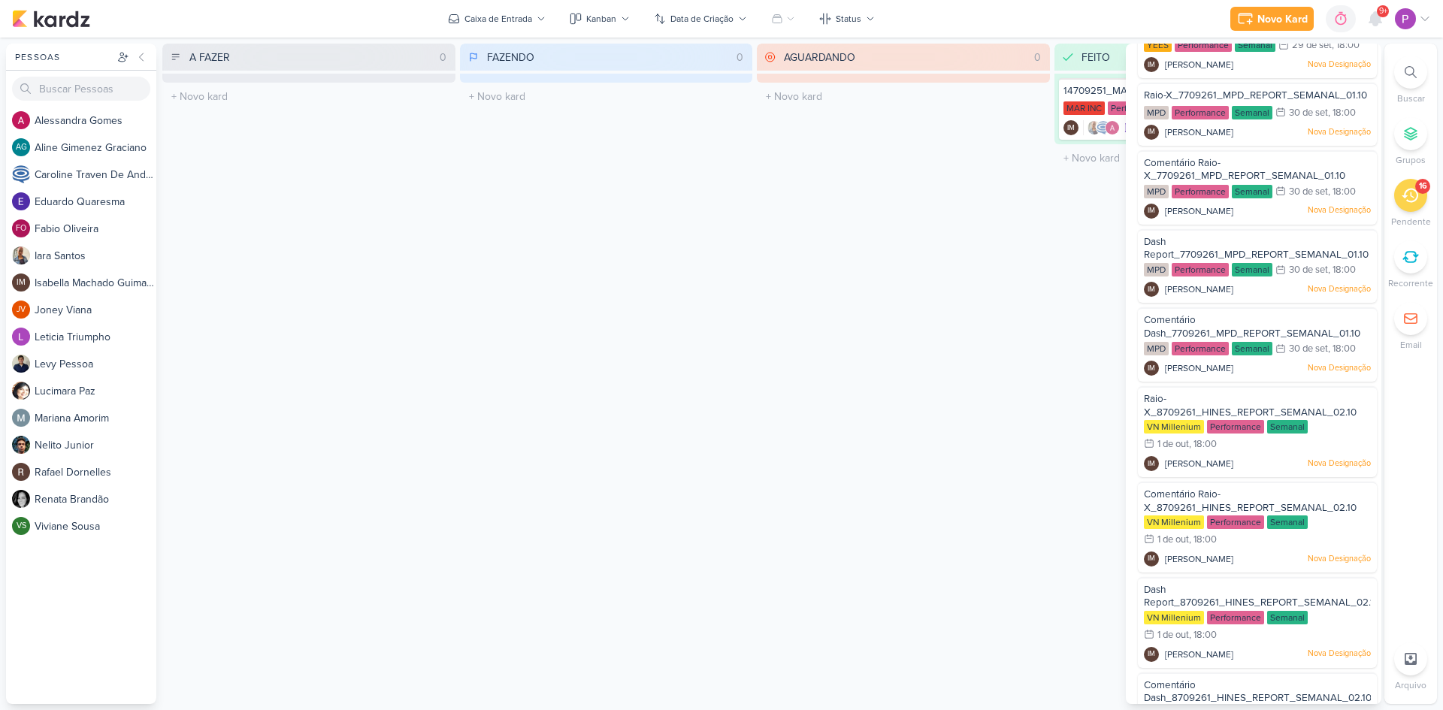
scroll to position [0, 0]
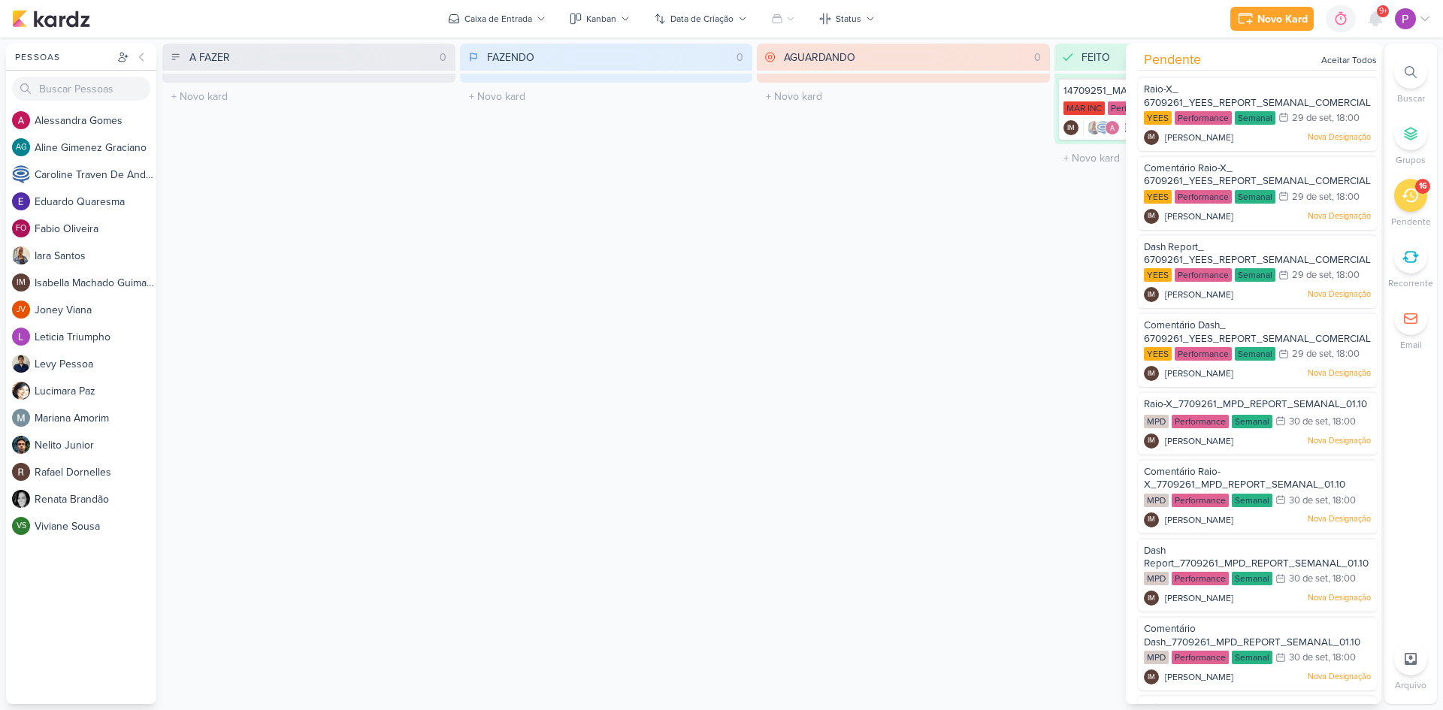
click at [607, 189] on div "FAZENDO 0 Mover Para Esquerda Mover Para Direita [GEOGRAPHIC_DATA] O título do …" at bounding box center [606, 374] width 293 height 661
